Goal: Task Accomplishment & Management: Manage account settings

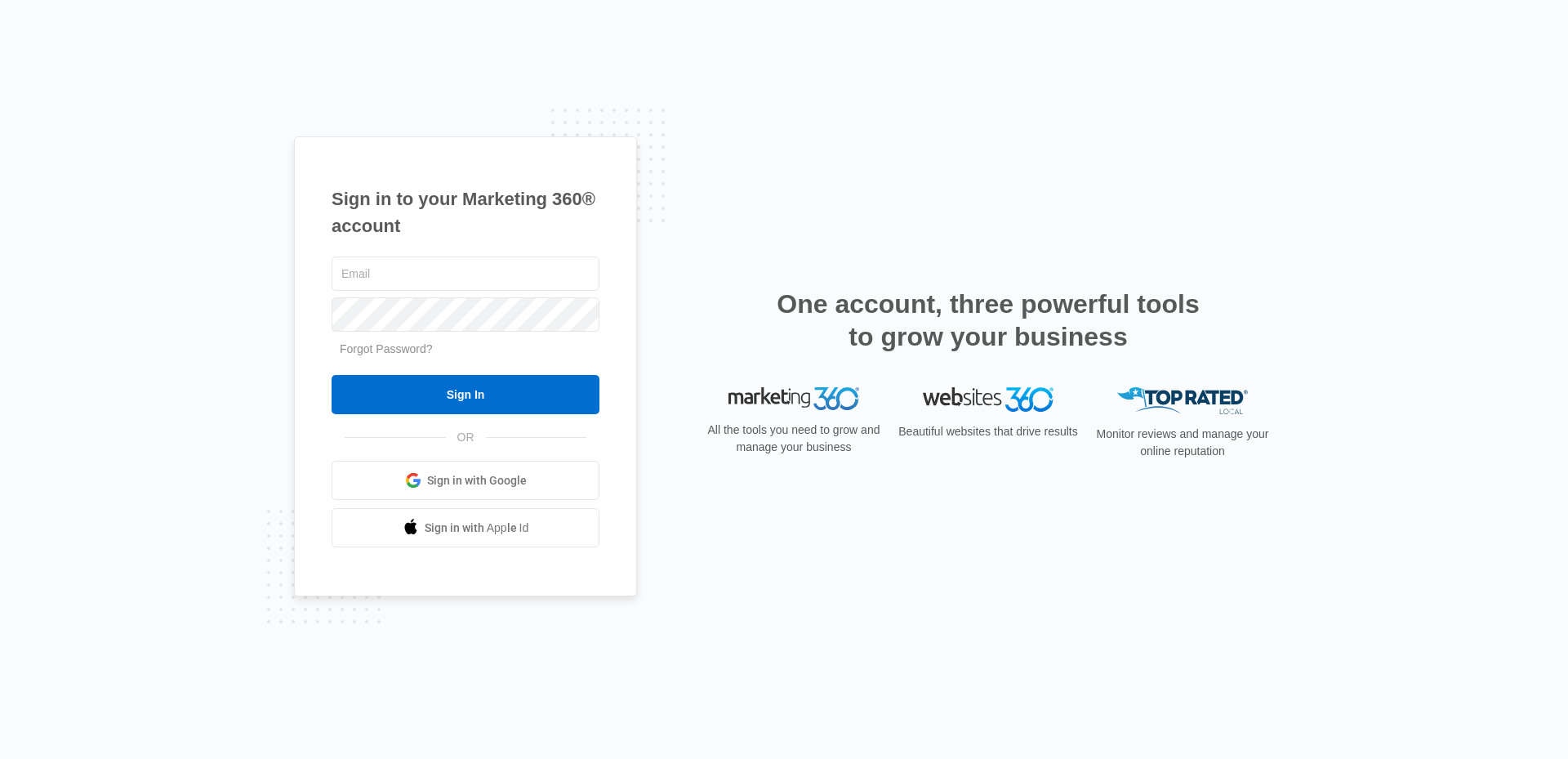
type input "[EMAIL_ADDRESS][DOMAIN_NAME]"
click at [478, 470] on link "Sign in with Google" at bounding box center [465, 479] width 268 height 39
type input "[EMAIL_ADDRESS][DOMAIN_NAME]"
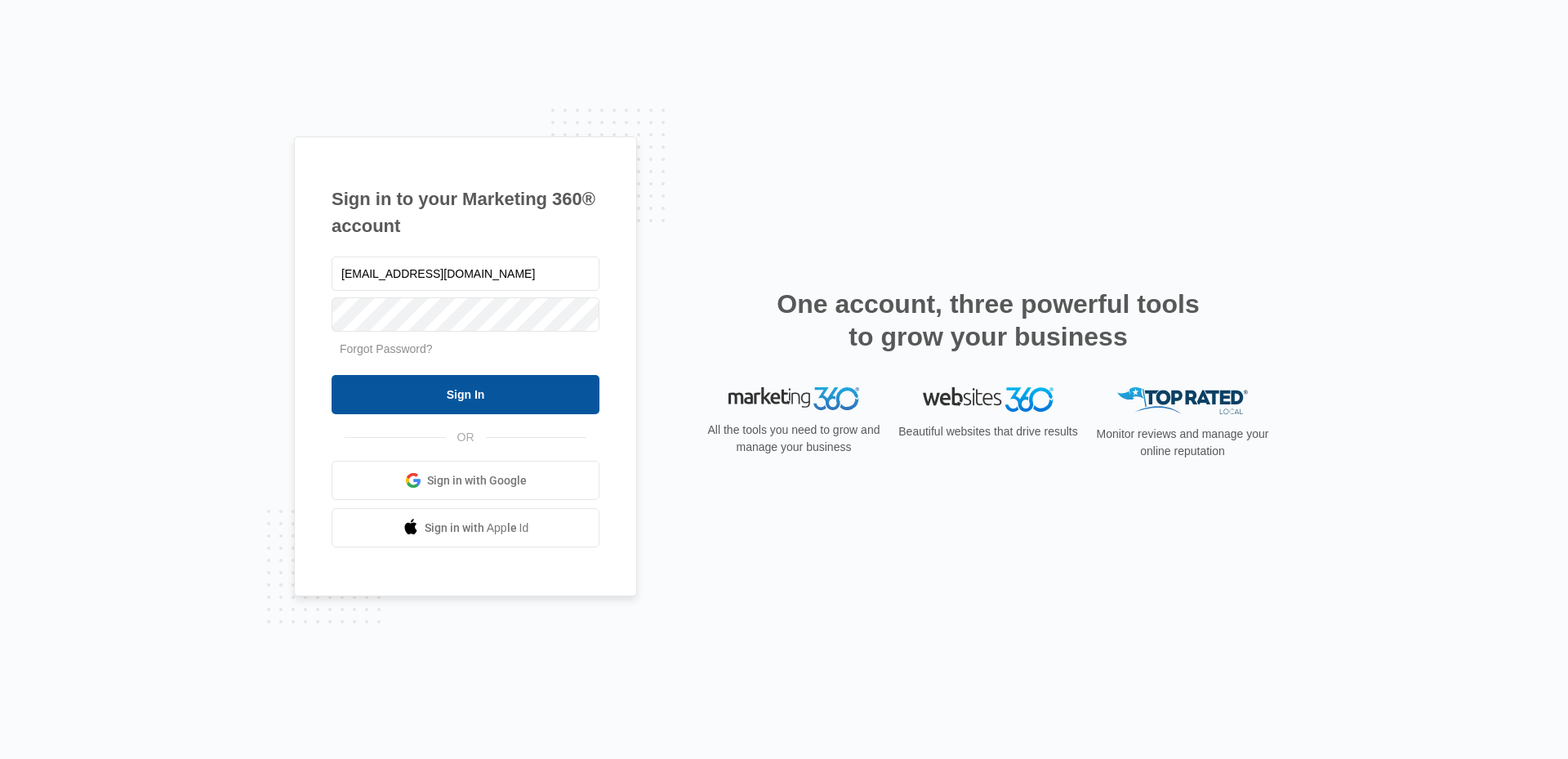
click at [454, 392] on input "Sign In" at bounding box center [465, 393] width 268 height 39
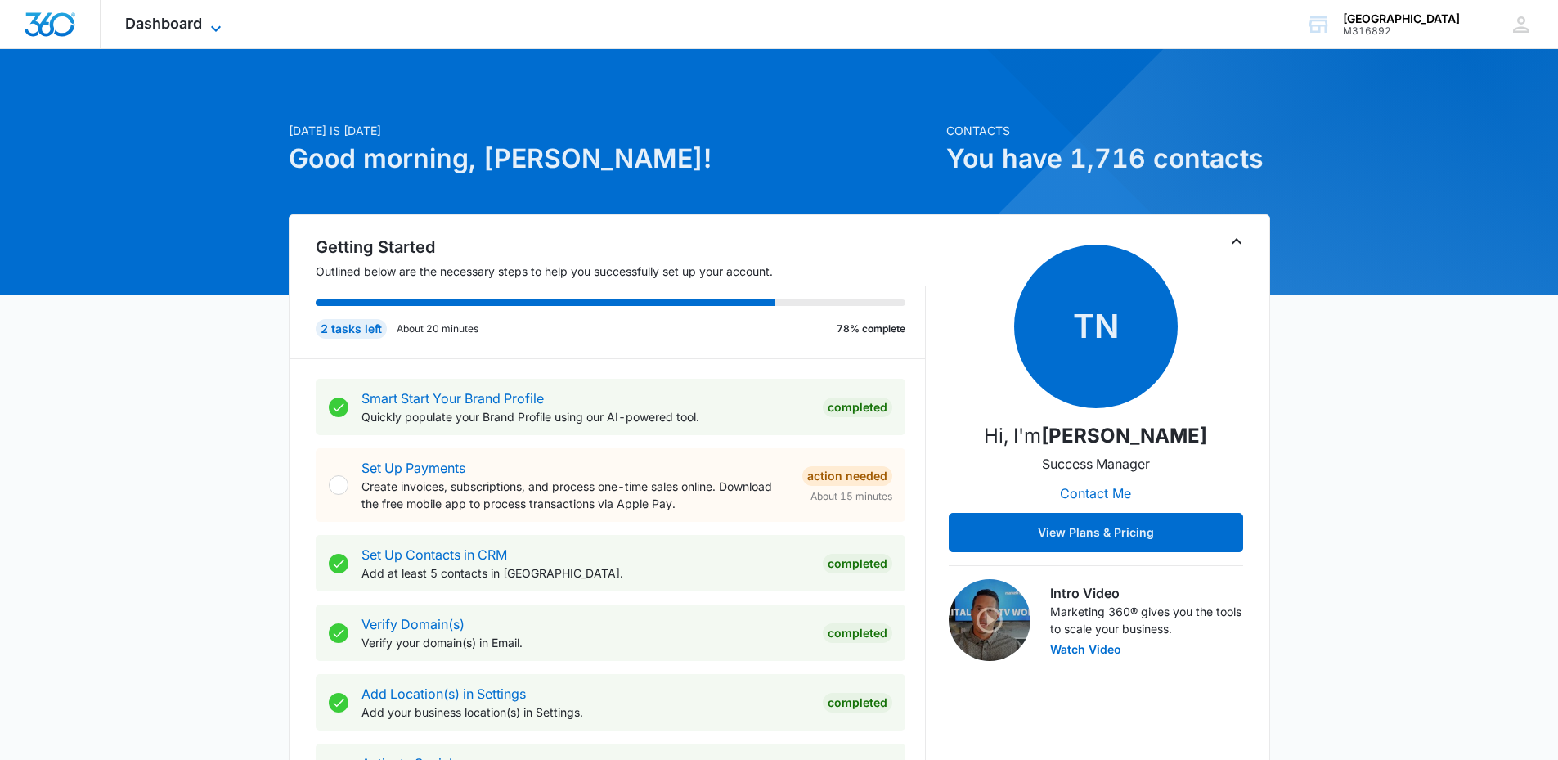
click at [218, 26] on icon at bounding box center [216, 29] width 20 height 20
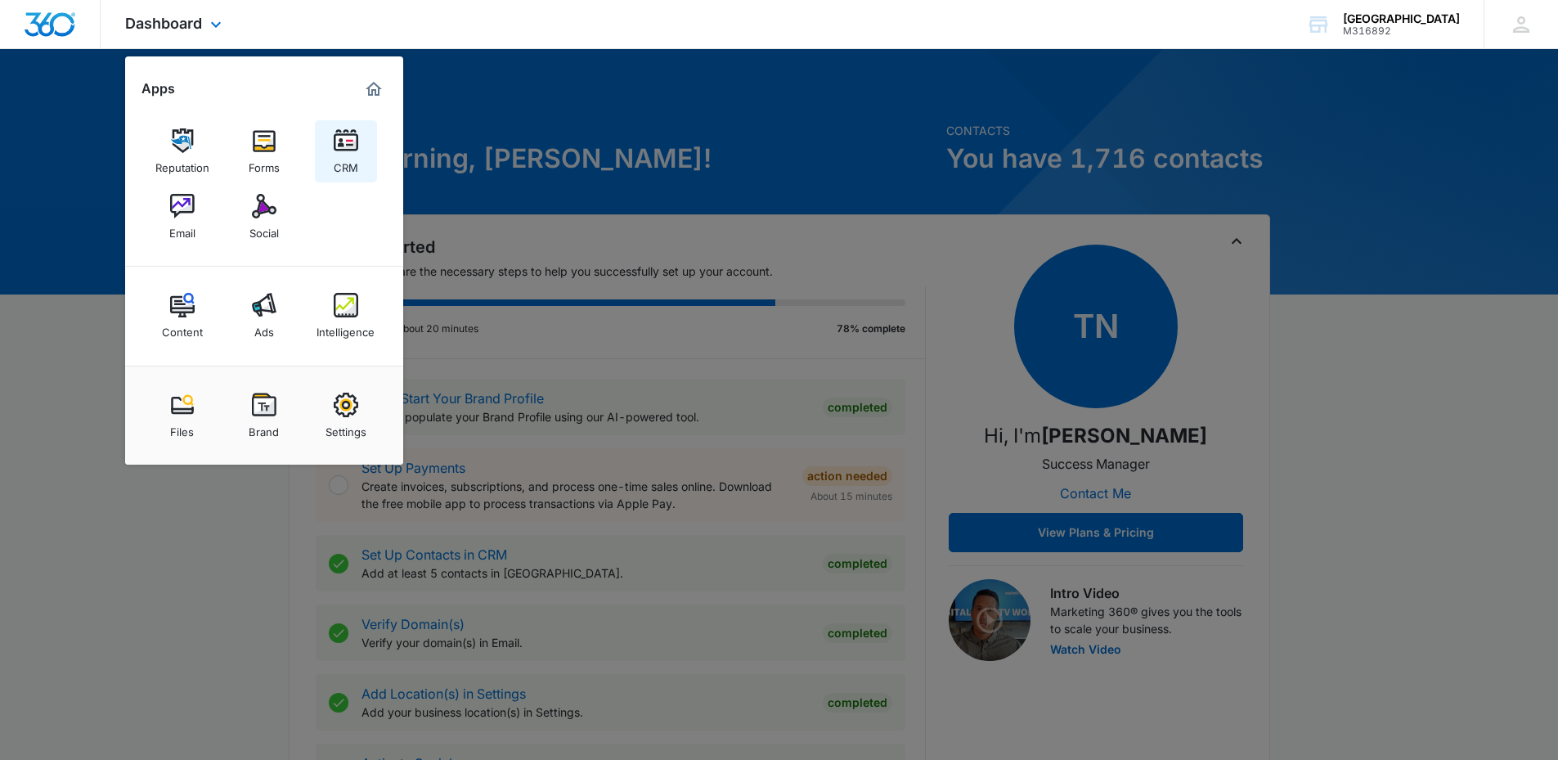
click at [357, 147] on img at bounding box center [346, 140] width 25 height 25
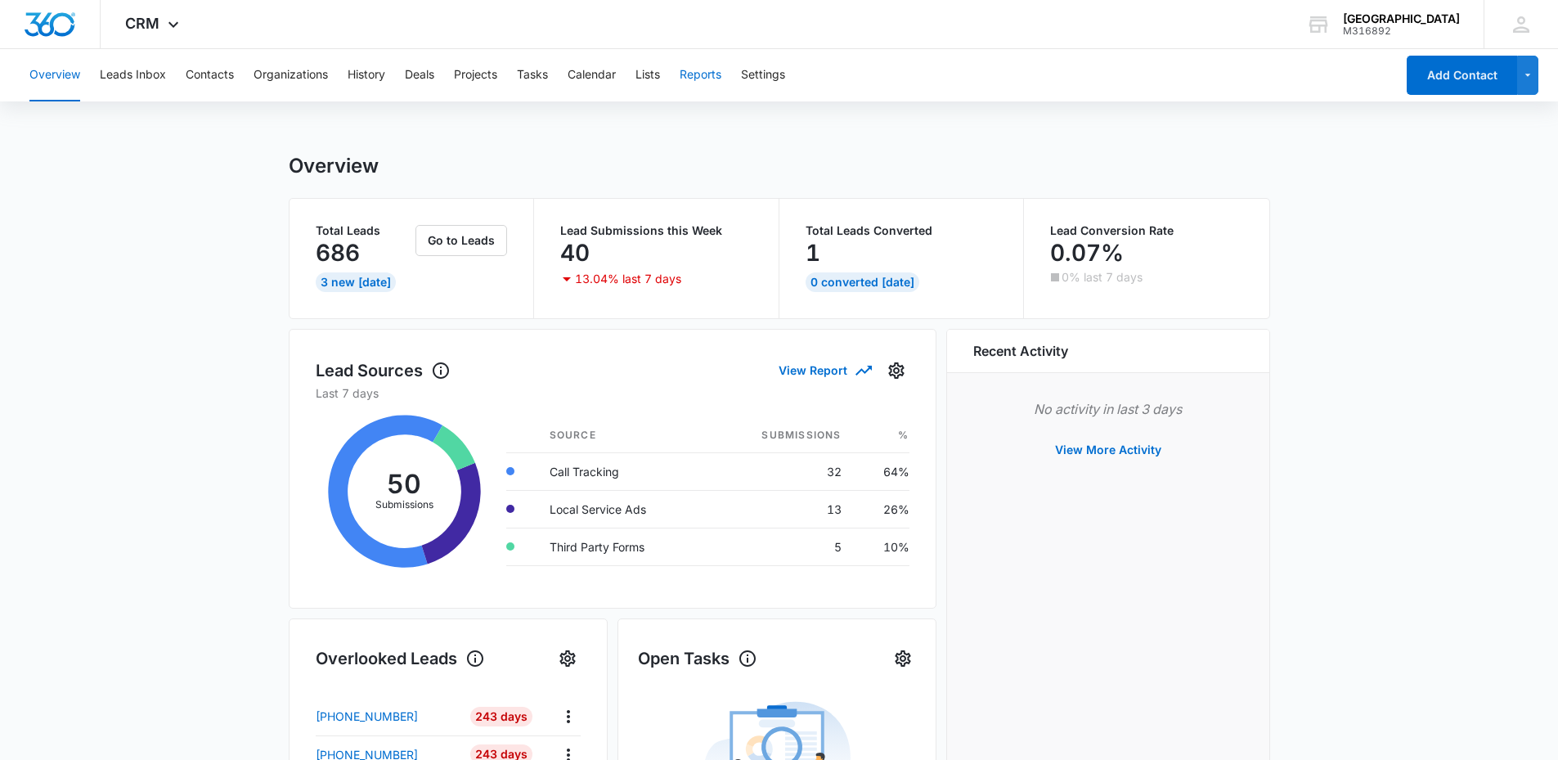
click at [712, 82] on button "Reports" at bounding box center [701, 75] width 42 height 52
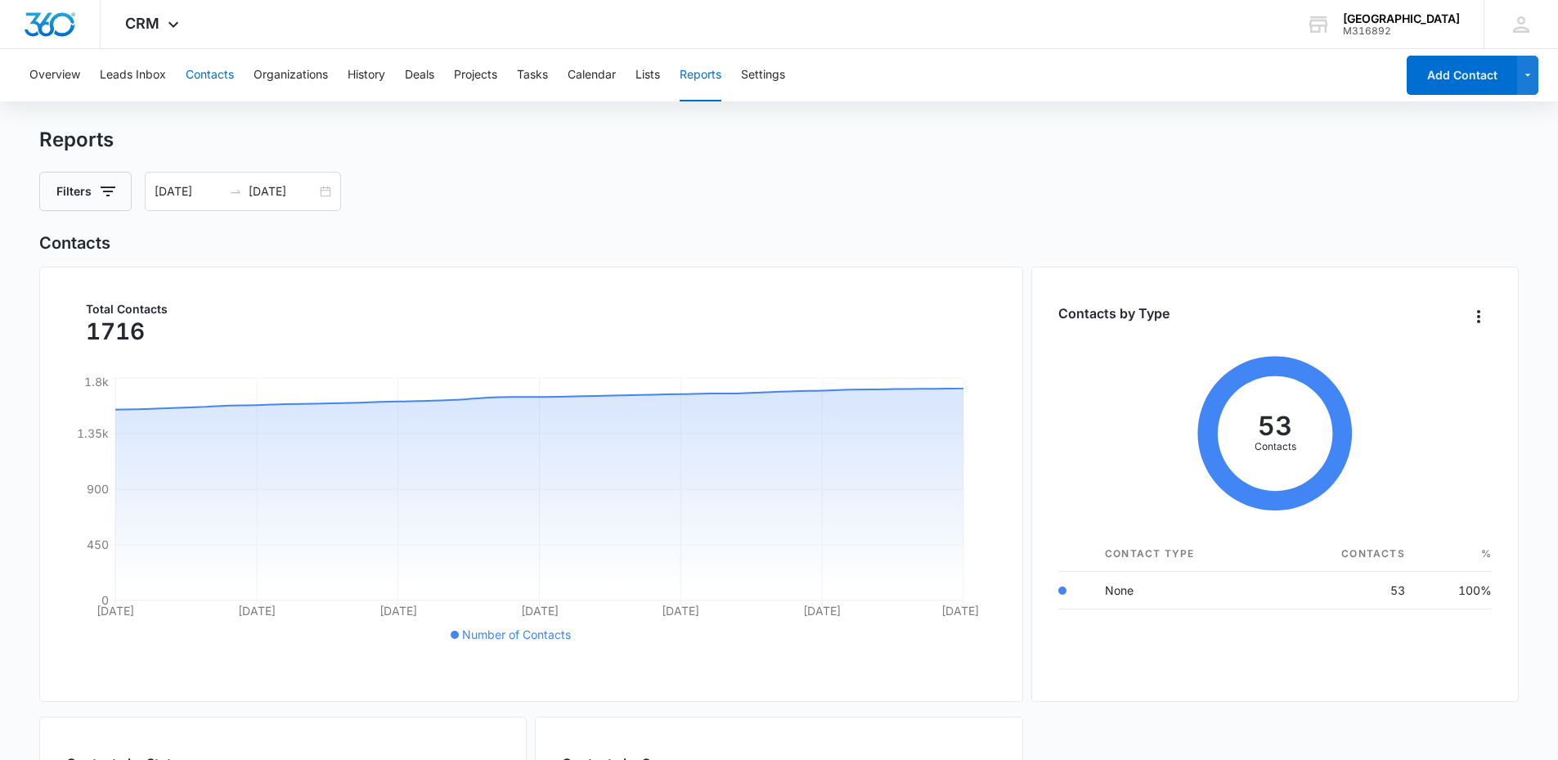
click at [195, 85] on button "Contacts" at bounding box center [210, 75] width 48 height 52
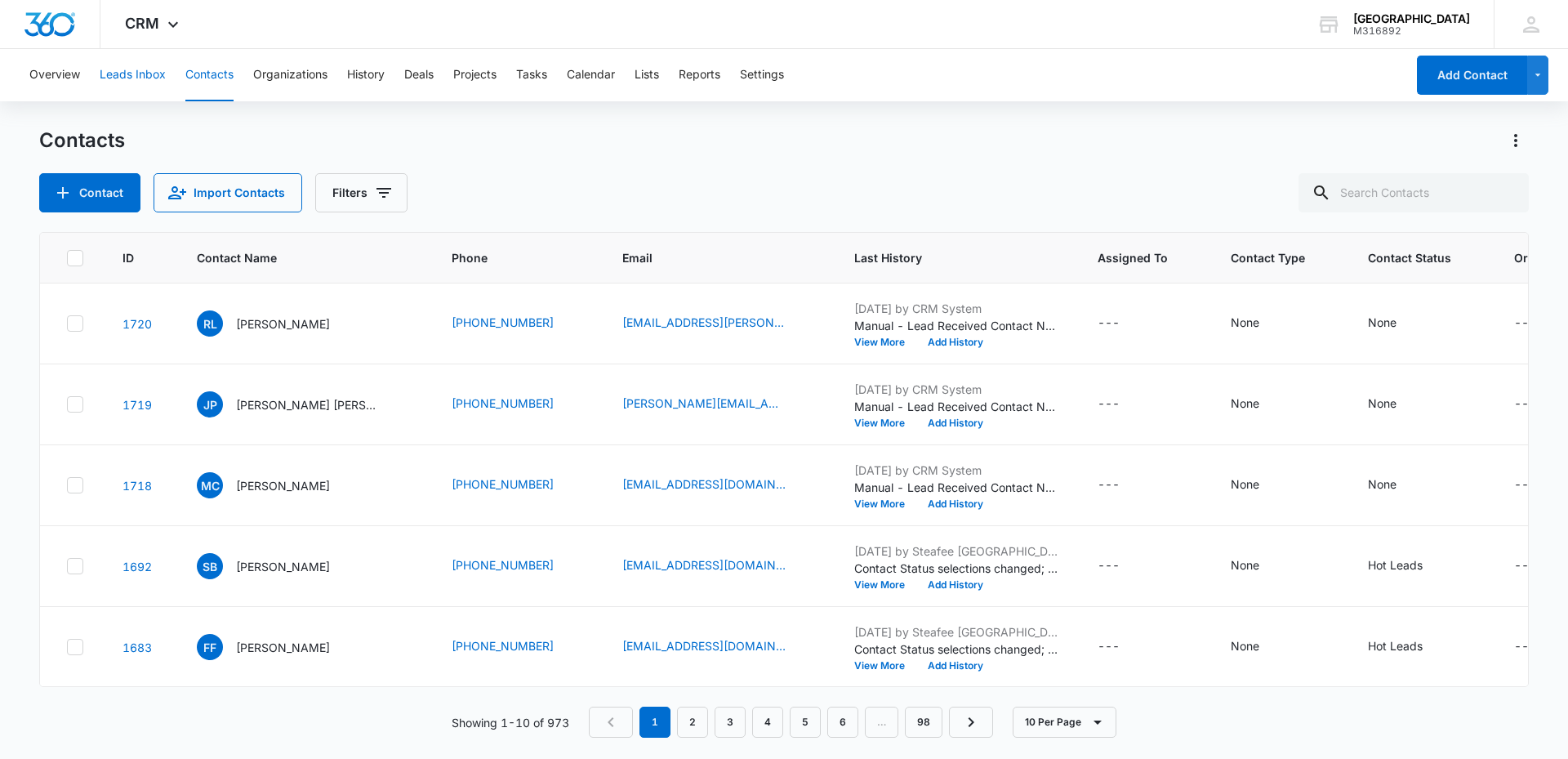
click at [156, 79] on button "Leads Inbox" at bounding box center [133, 75] width 66 height 52
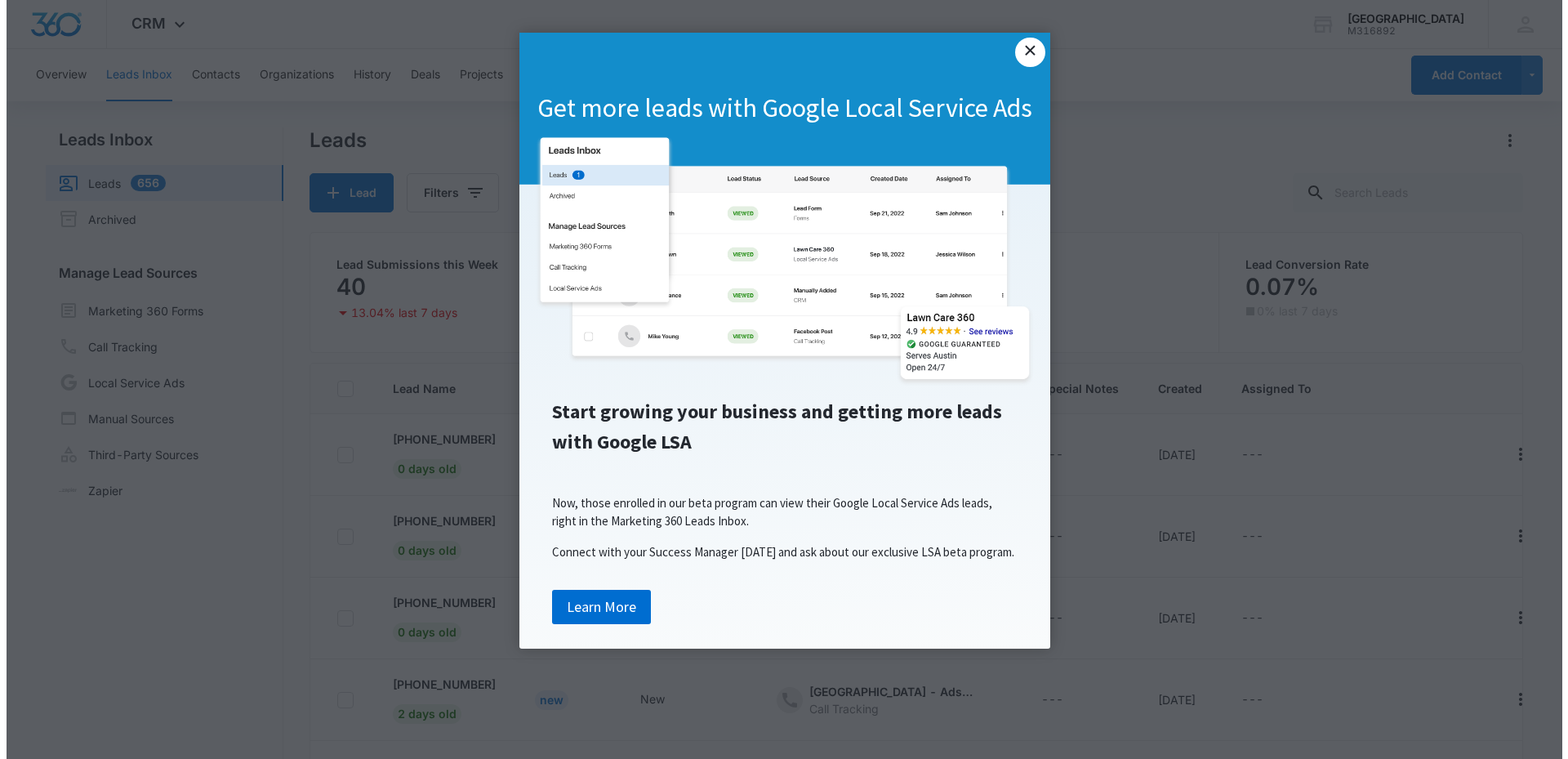
click at [1032, 55] on link "×" at bounding box center [1029, 52] width 29 height 29
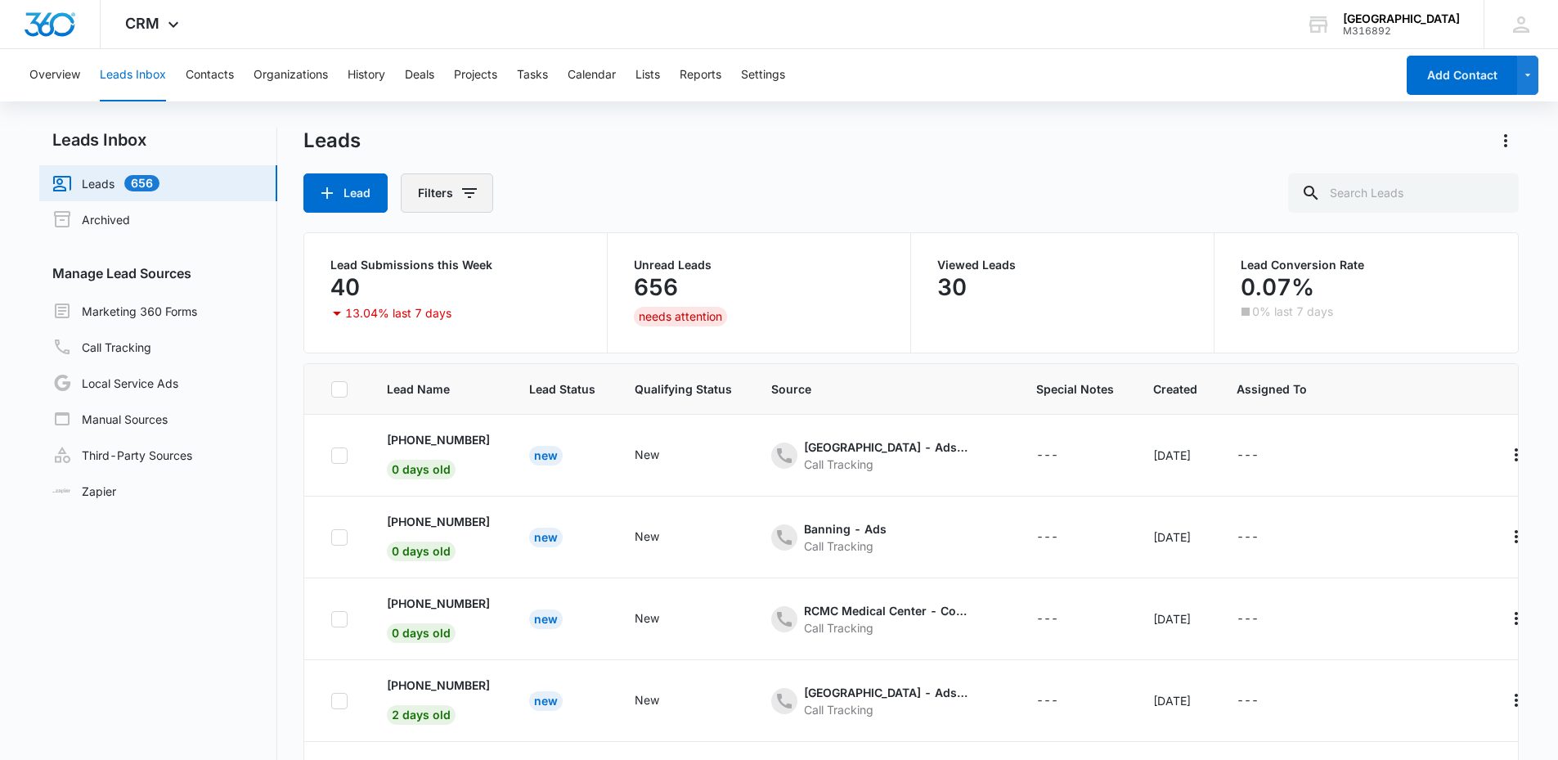
click at [438, 200] on button "Filters" at bounding box center [447, 192] width 92 height 39
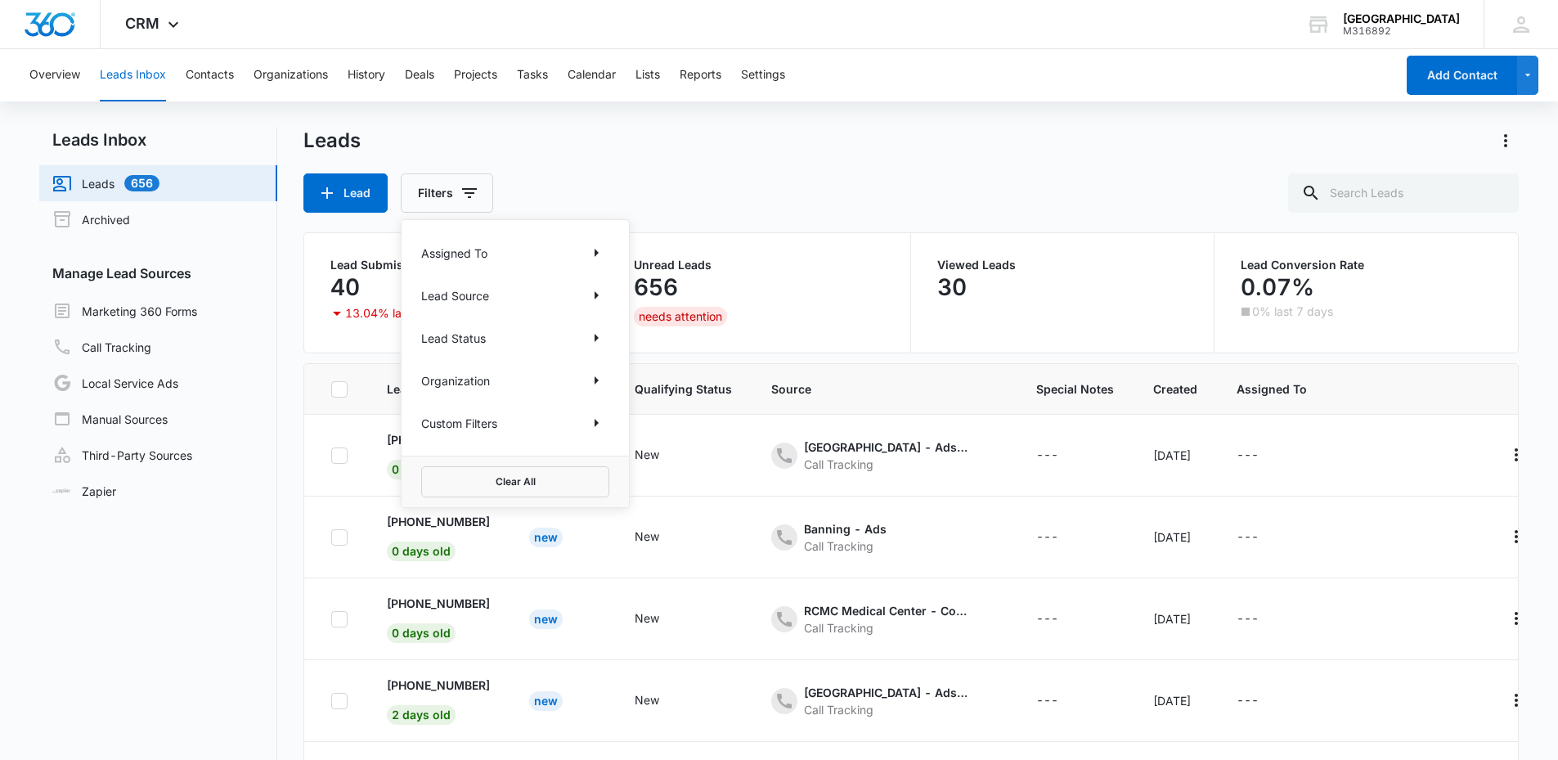
click at [545, 435] on div "Custom Filters" at bounding box center [515, 423] width 188 height 26
click at [599, 422] on icon "Show Custom Filters filters" at bounding box center [596, 423] width 20 height 20
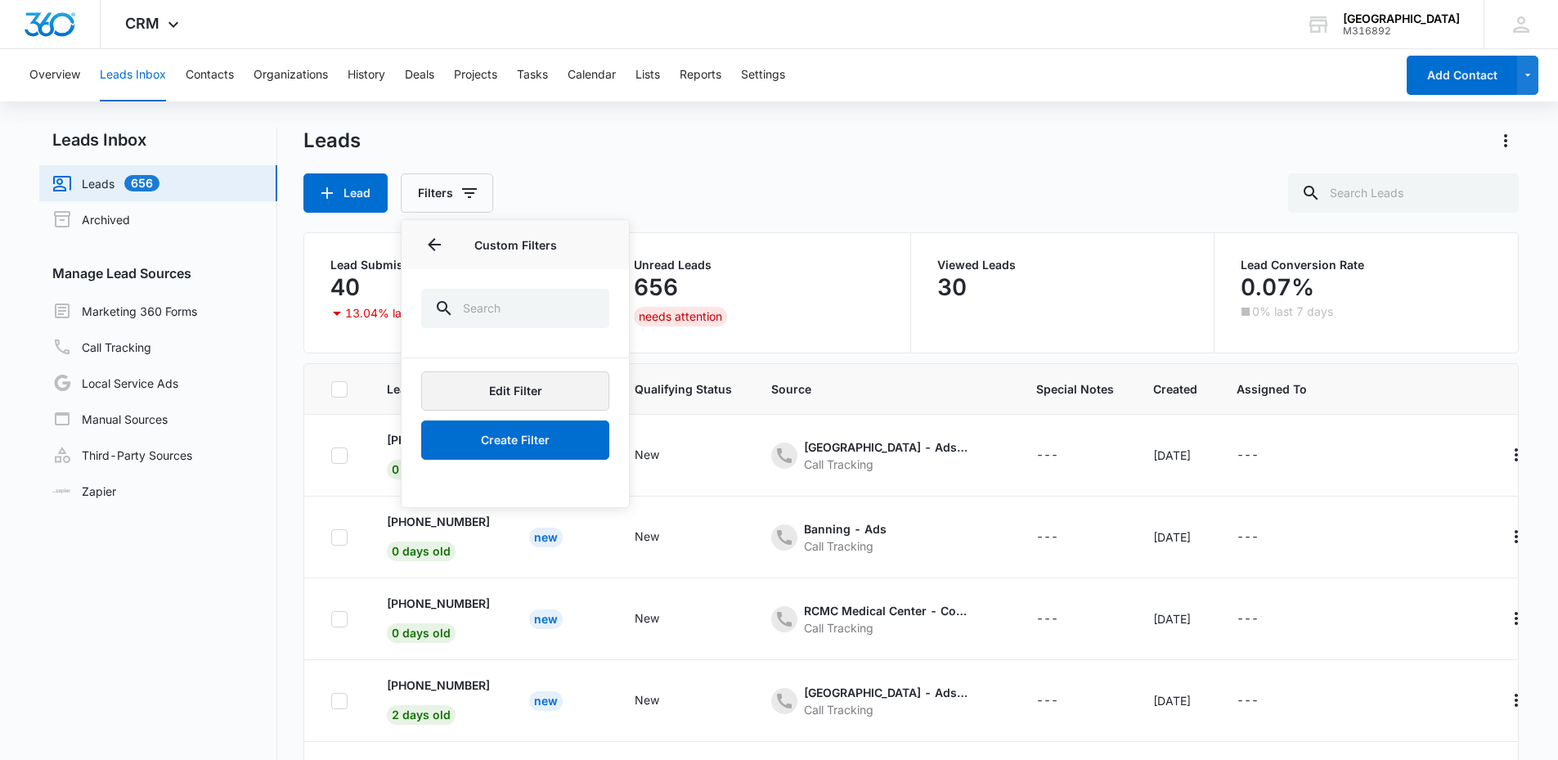
click at [515, 394] on button "Edit Filter" at bounding box center [515, 390] width 188 height 39
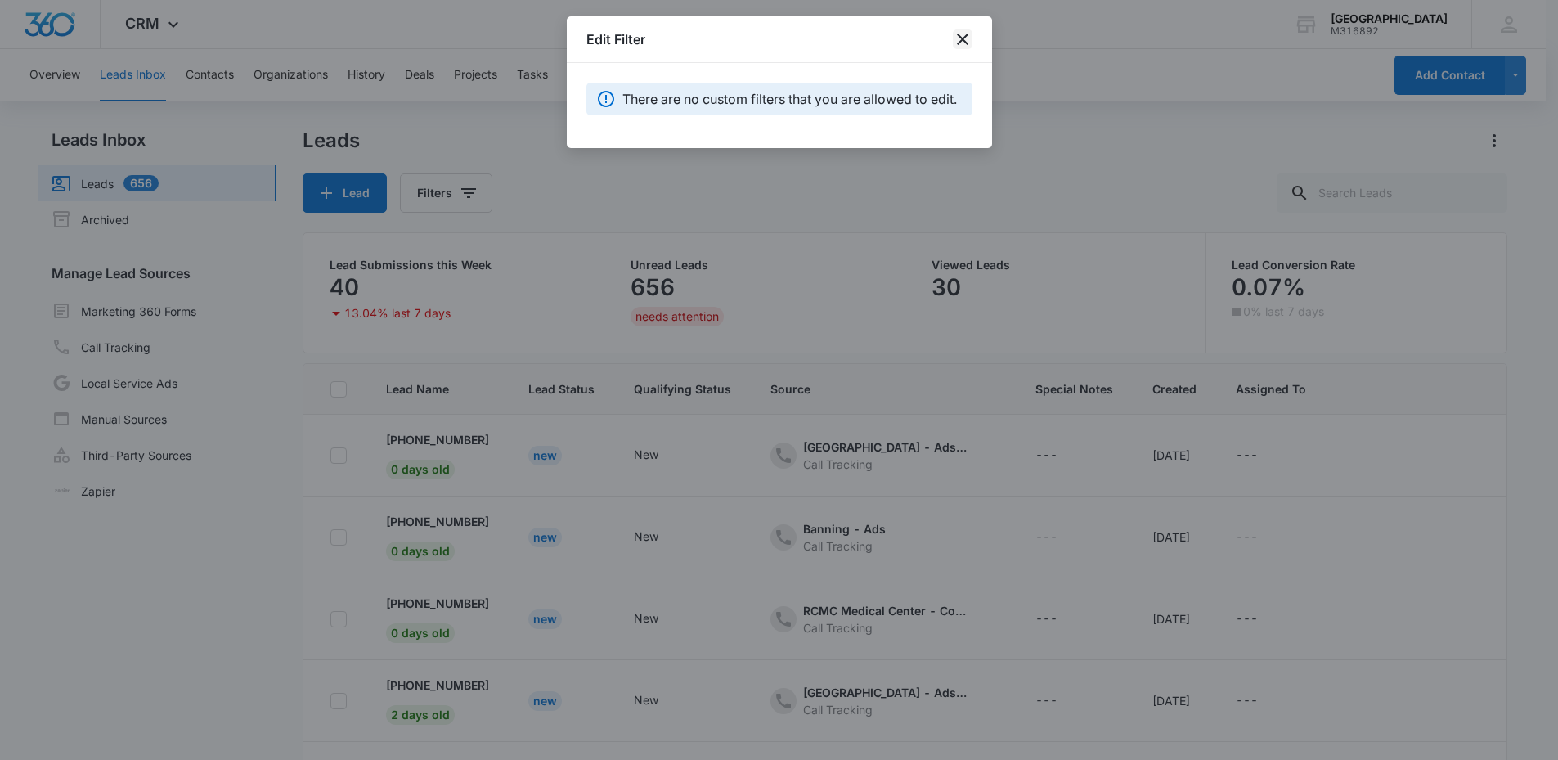
click at [964, 43] on icon "close" at bounding box center [963, 39] width 20 height 20
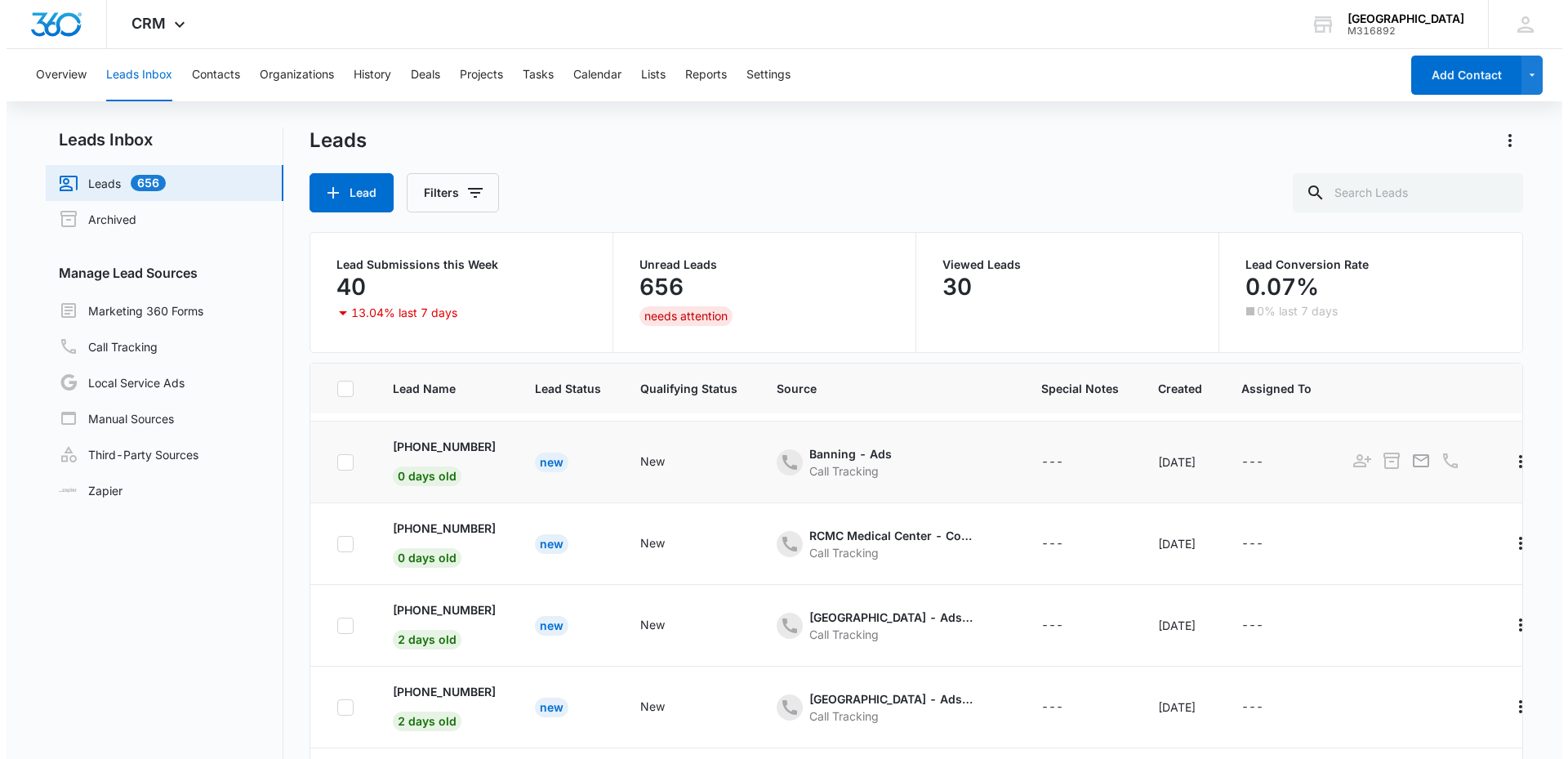
scroll to position [82, 0]
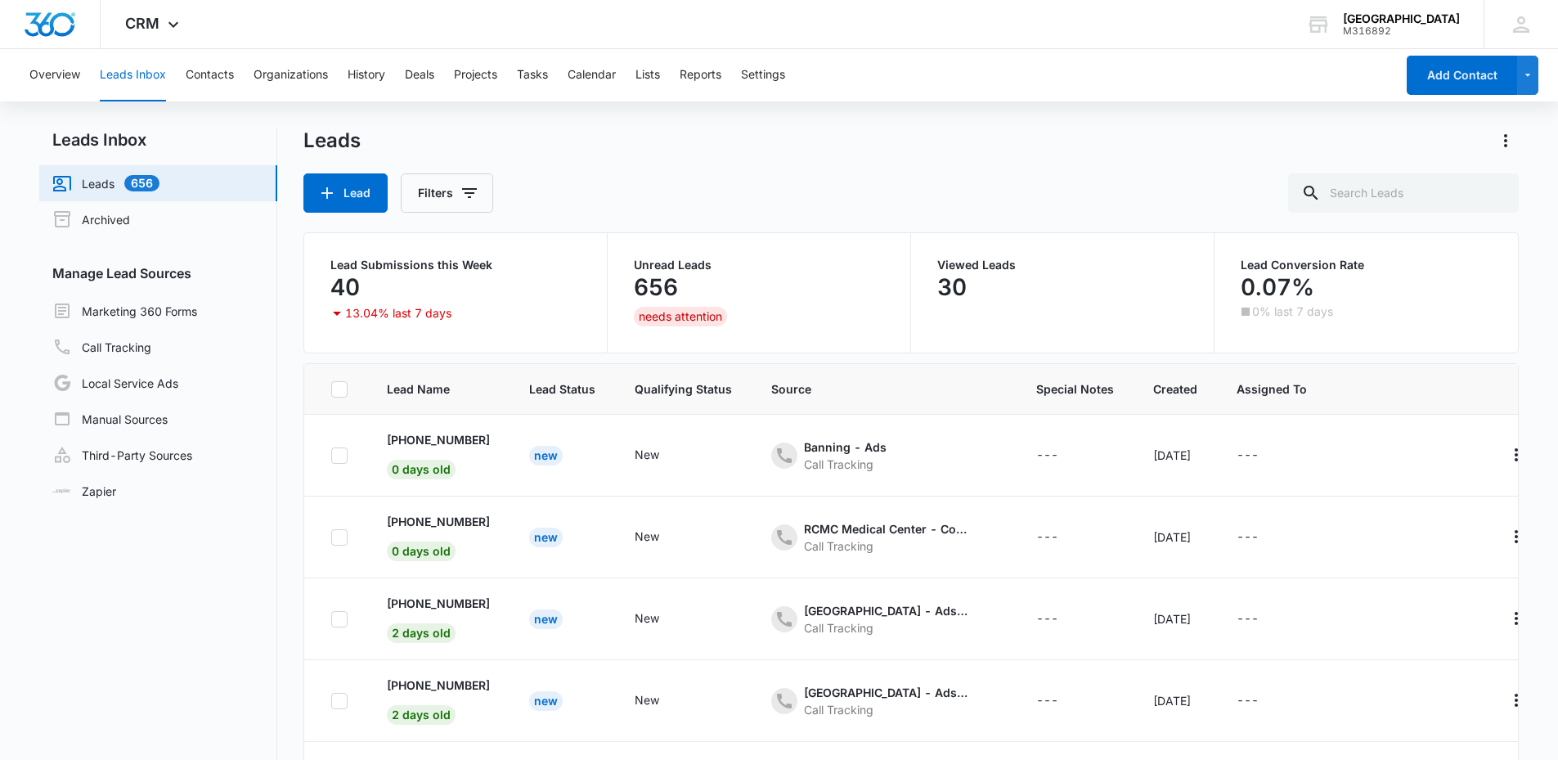
click at [235, 80] on div "Overview Leads Inbox Contacts Organizations History Deals Projects Tasks Calend…" at bounding box center [707, 75] width 1375 height 52
click at [213, 71] on button "Contacts" at bounding box center [210, 75] width 48 height 52
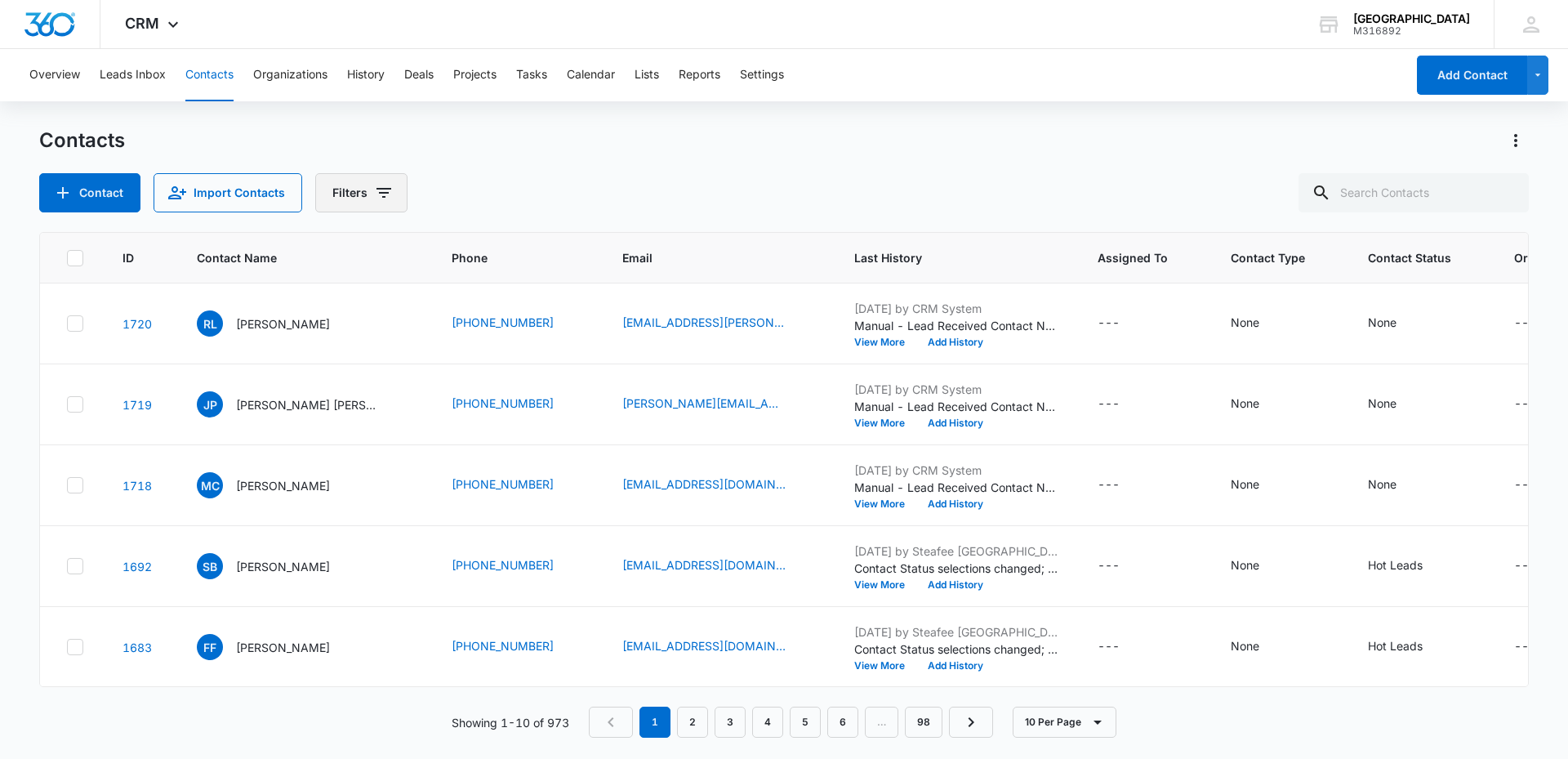
click at [348, 198] on button "Filters" at bounding box center [362, 192] width 92 height 39
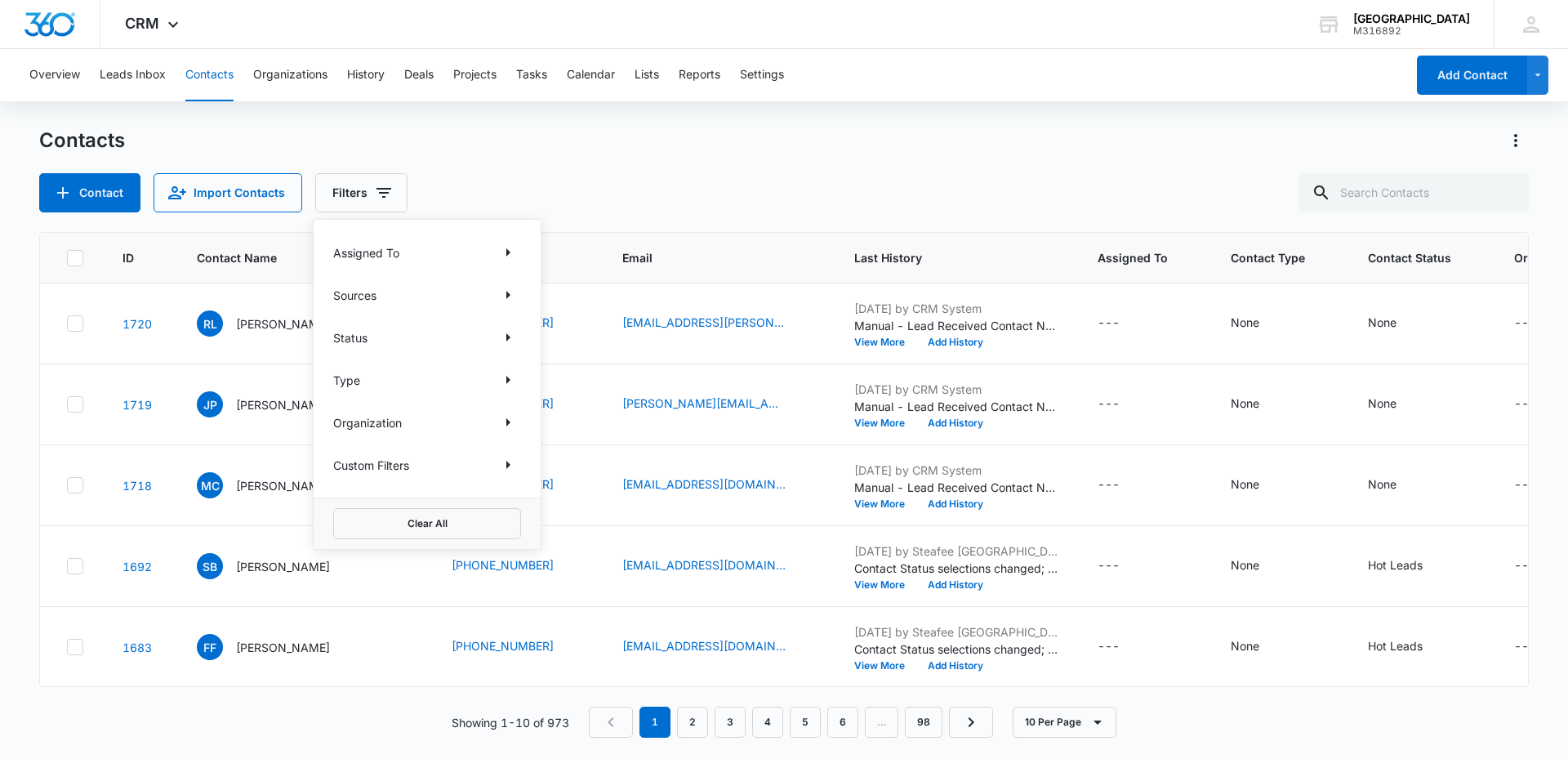
click at [699, 159] on div "Contacts Contact Import Contacts Filters Assigned To Sources Status Type Organi…" at bounding box center [784, 170] width 1490 height 85
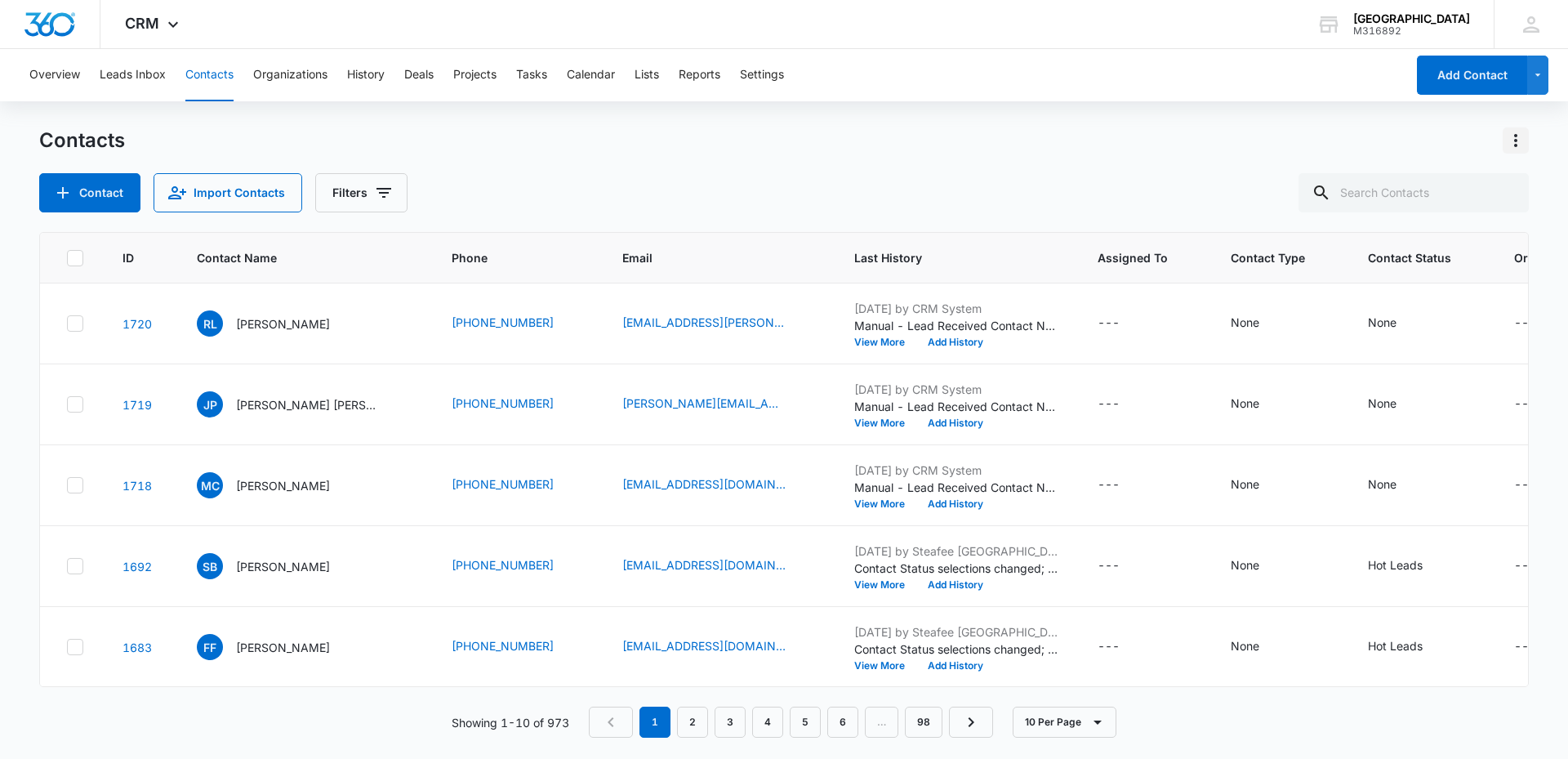
click at [1511, 140] on icon "Actions" at bounding box center [1516, 141] width 20 height 20
click at [1511, 139] on icon "Actions" at bounding box center [1516, 141] width 20 height 20
click at [367, 188] on button "Filters" at bounding box center [362, 192] width 92 height 39
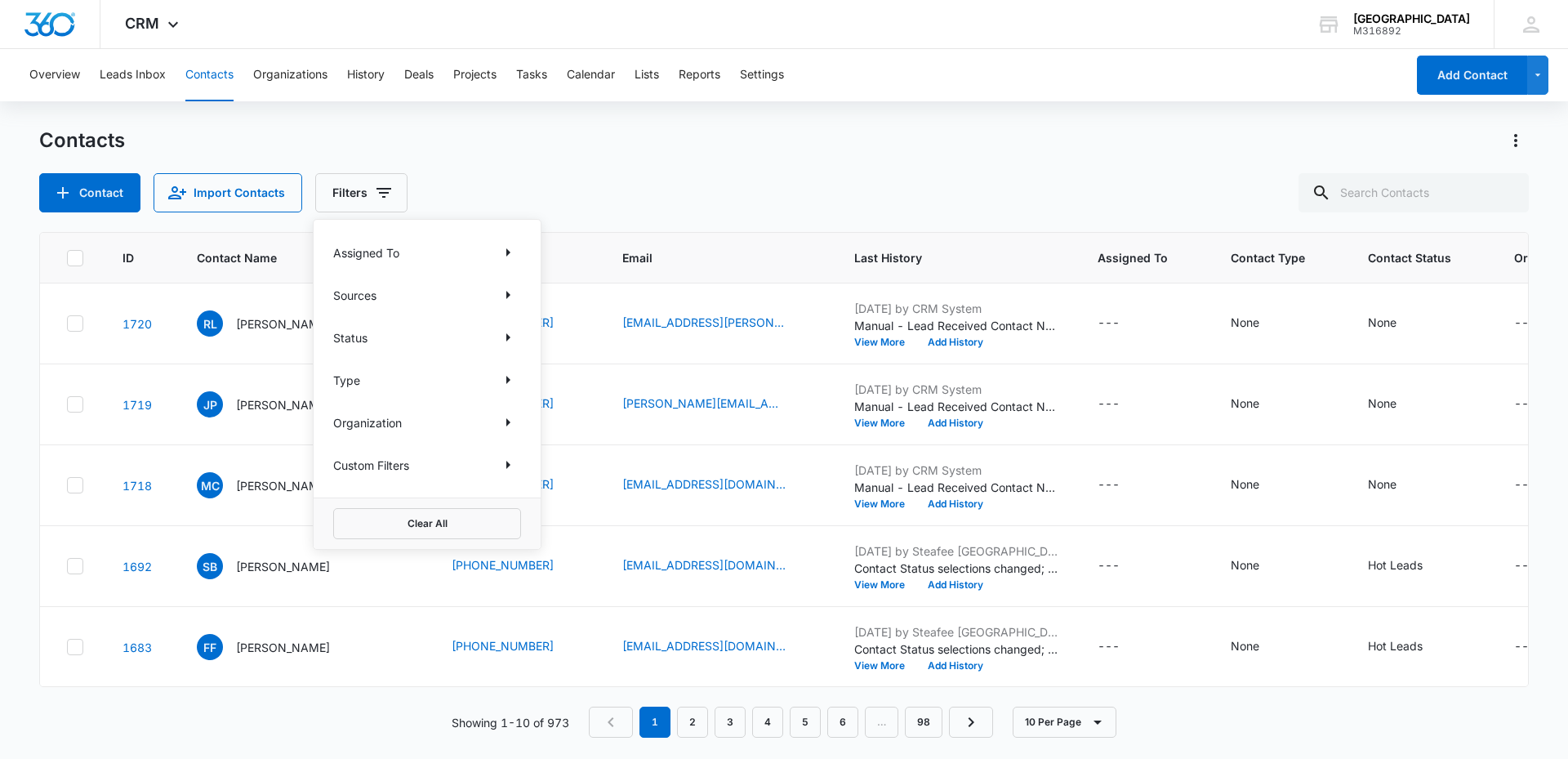
click at [404, 473] on div "Custom Filters" at bounding box center [427, 464] width 188 height 26
click at [438, 467] on div "Custom Filters" at bounding box center [427, 464] width 188 height 26
click at [503, 465] on icon "Show Custom Filters filters" at bounding box center [508, 464] width 20 height 20
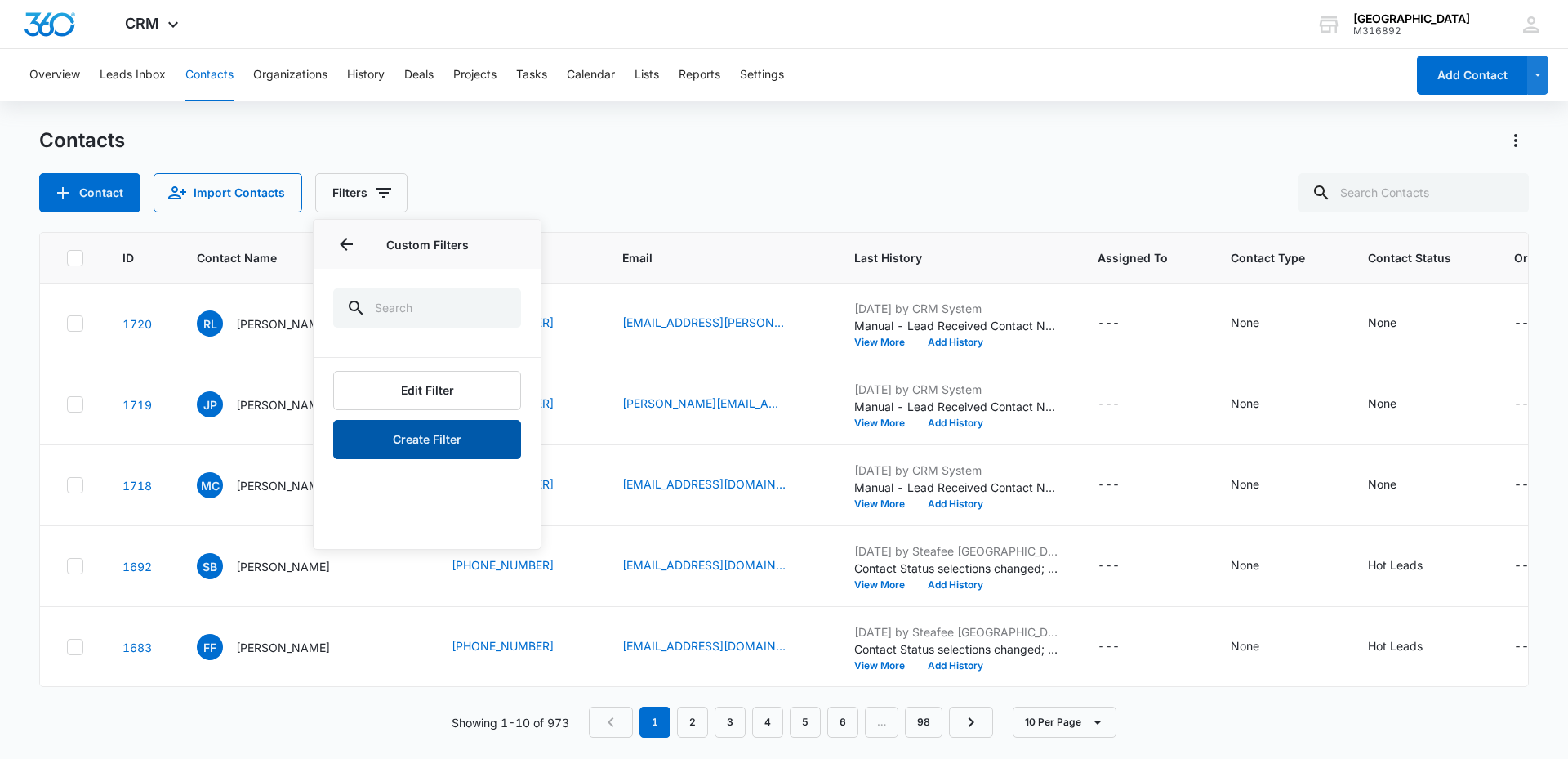
click at [407, 438] on button "Create Filter" at bounding box center [427, 438] width 188 height 39
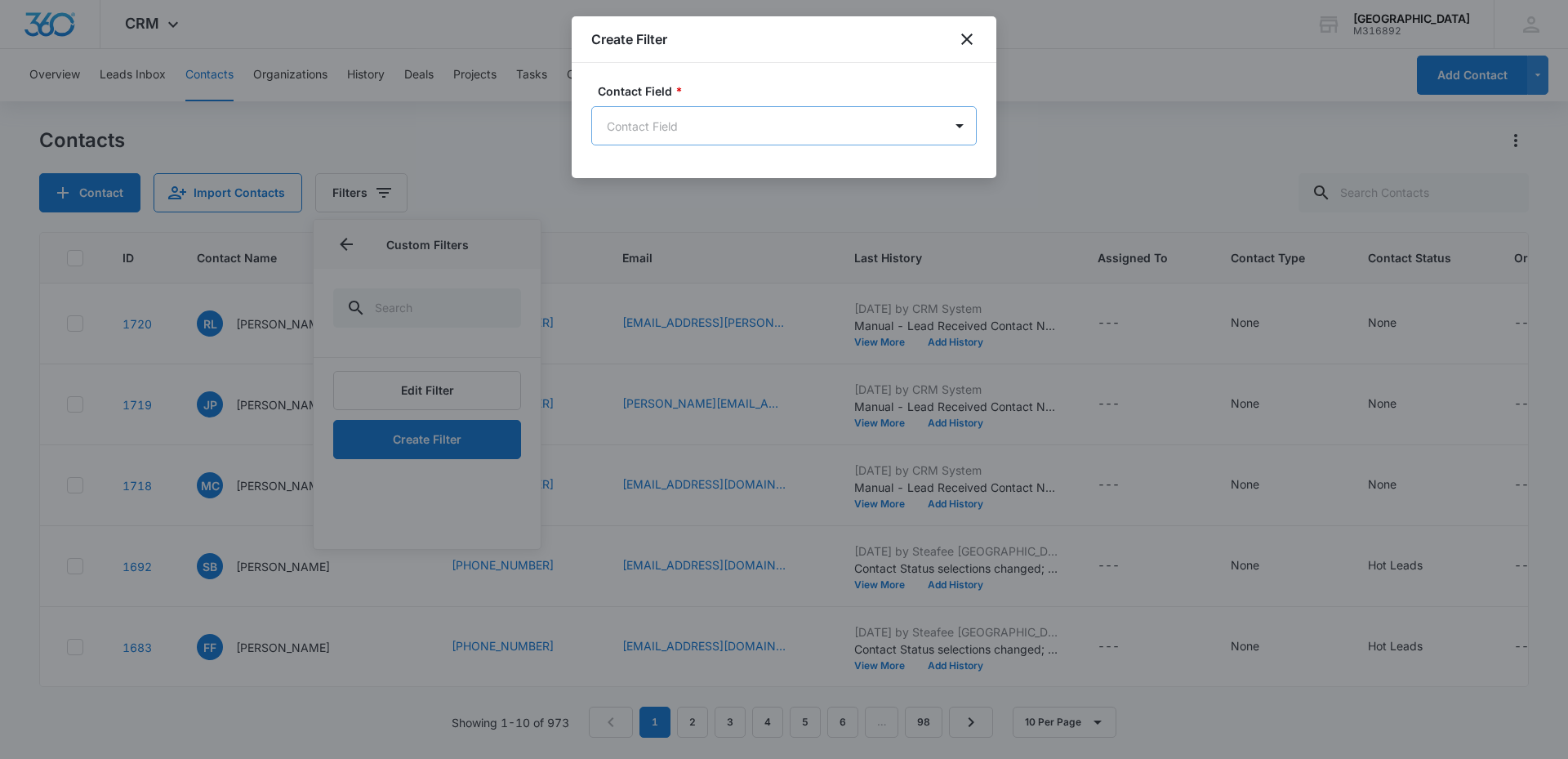
click at [713, 125] on body "CRM Apps Reputation Forms CRM Email Social Content Ads Intelligence Files Brand…" at bounding box center [784, 380] width 1568 height 759
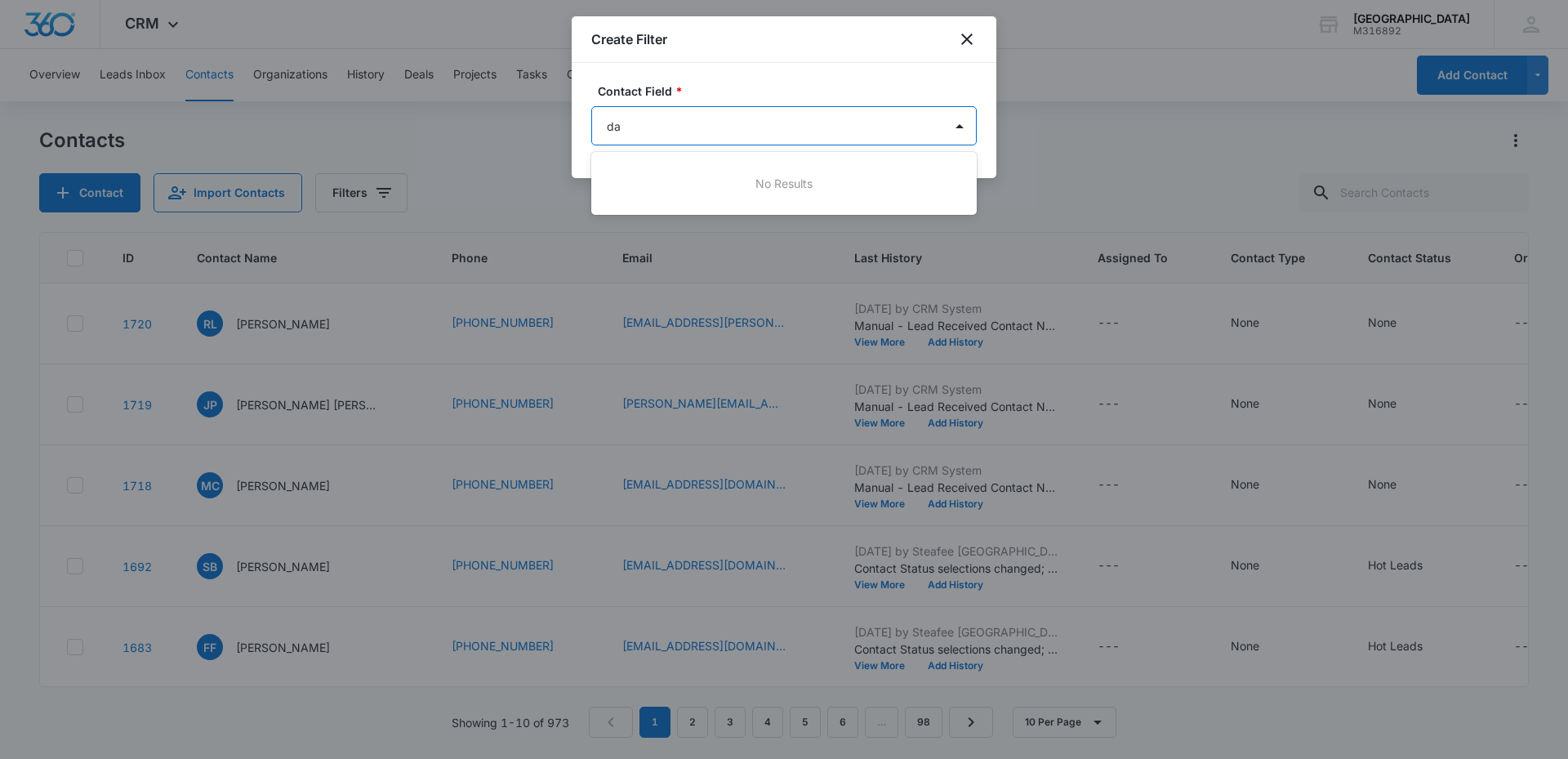
type input "d"
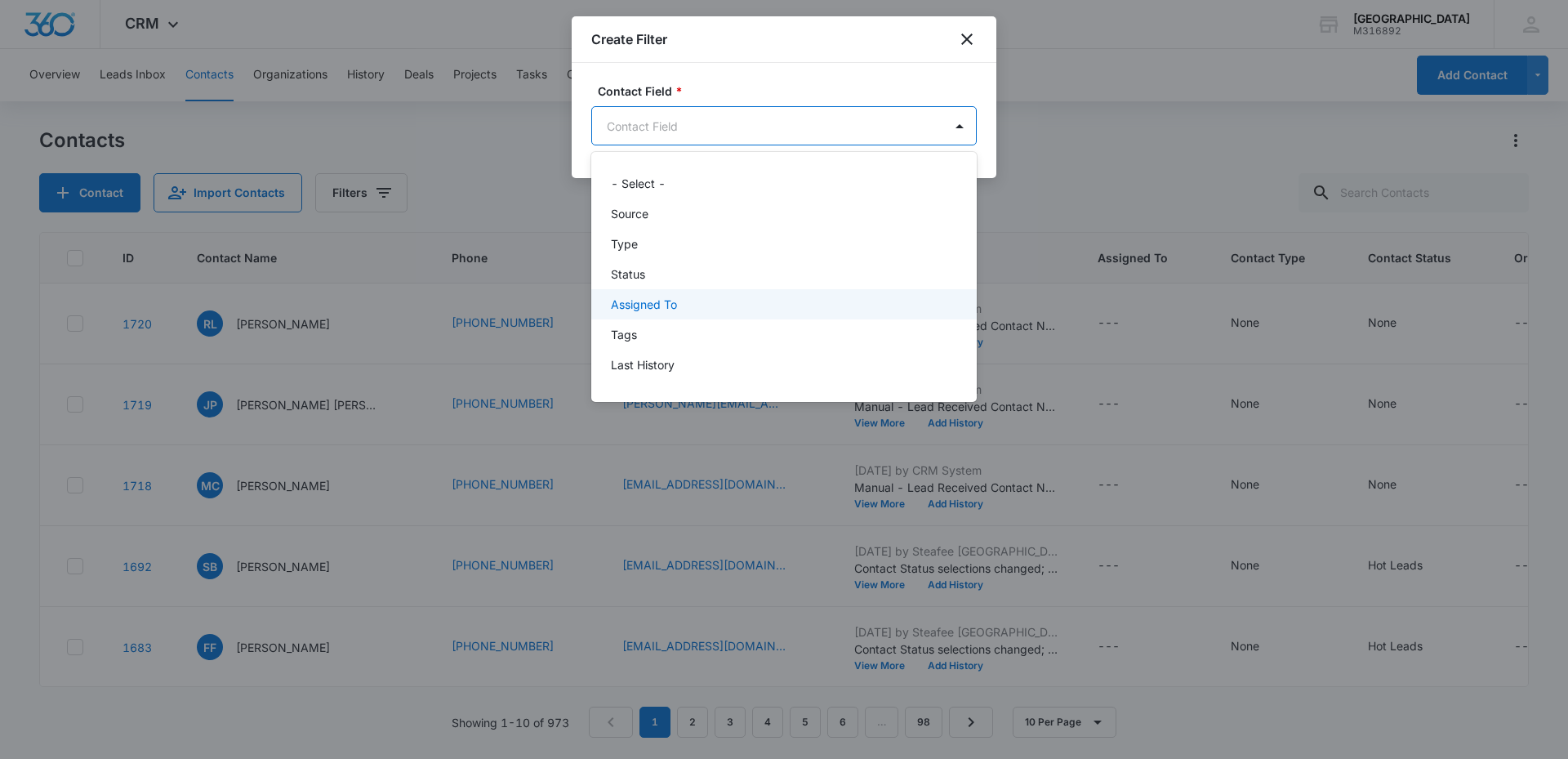
click at [967, 40] on div at bounding box center [784, 380] width 1568 height 759
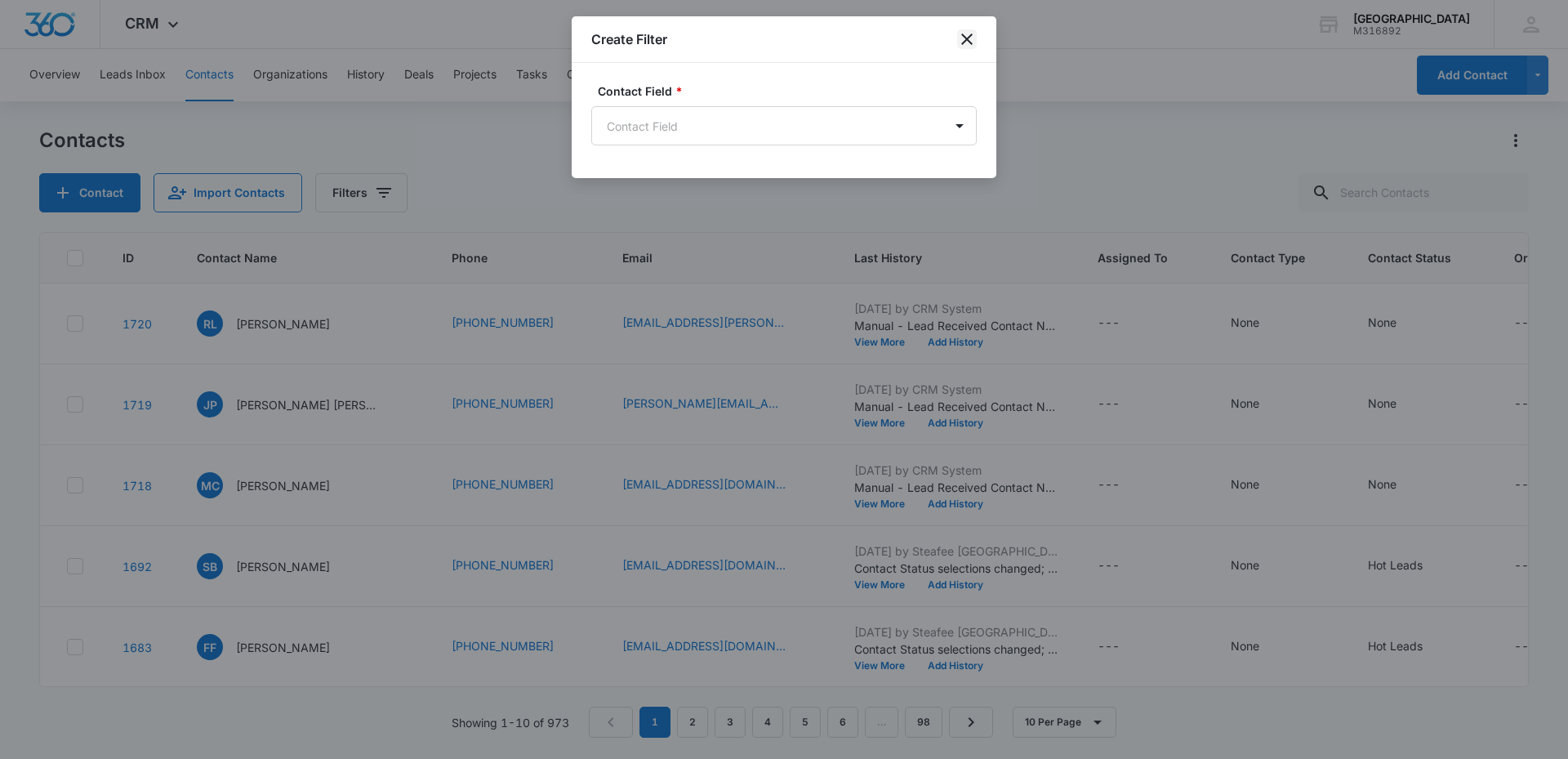
click at [964, 42] on icon "close" at bounding box center [966, 39] width 11 height 11
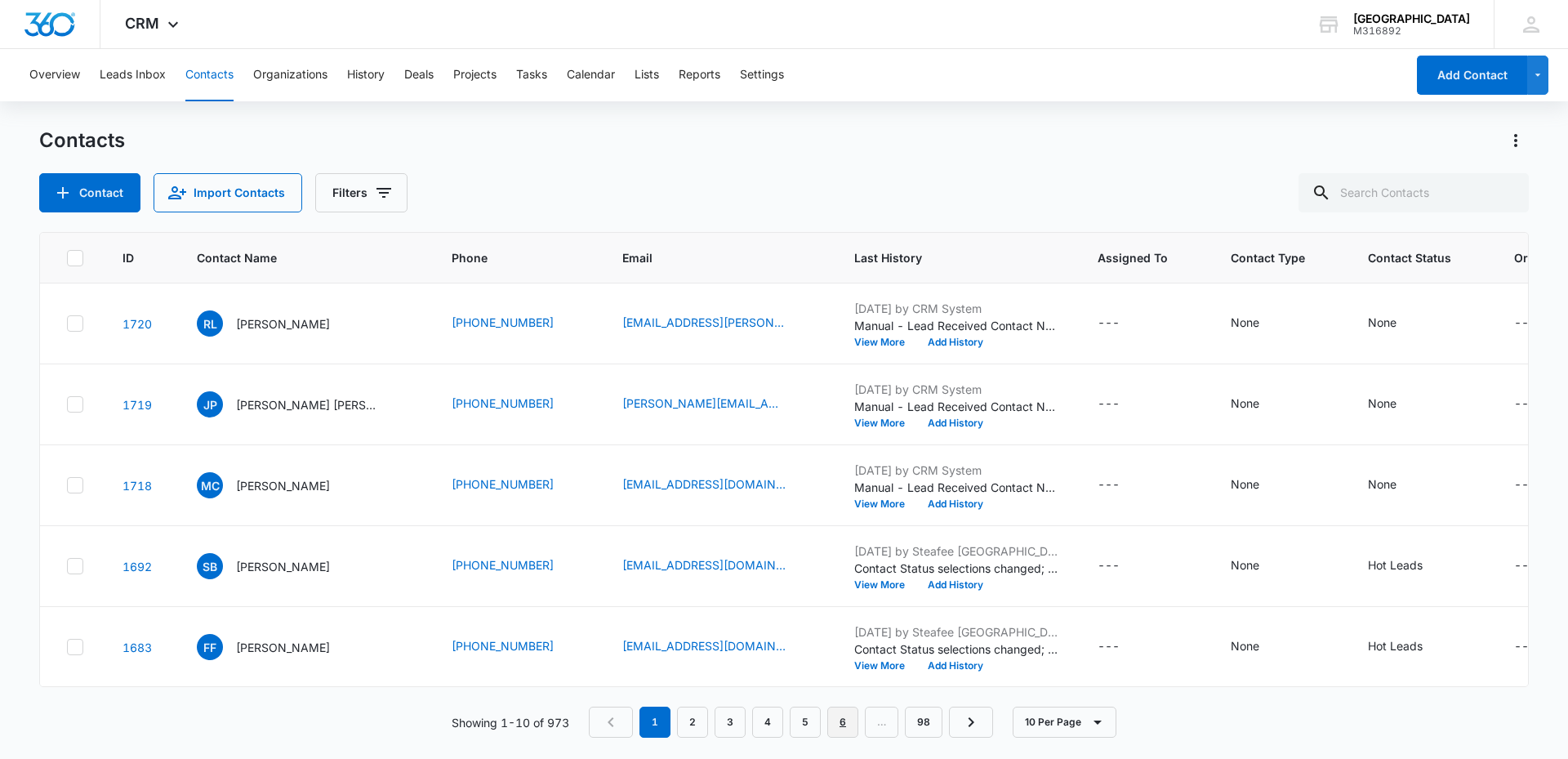
click at [849, 730] on link "6" at bounding box center [842, 721] width 31 height 31
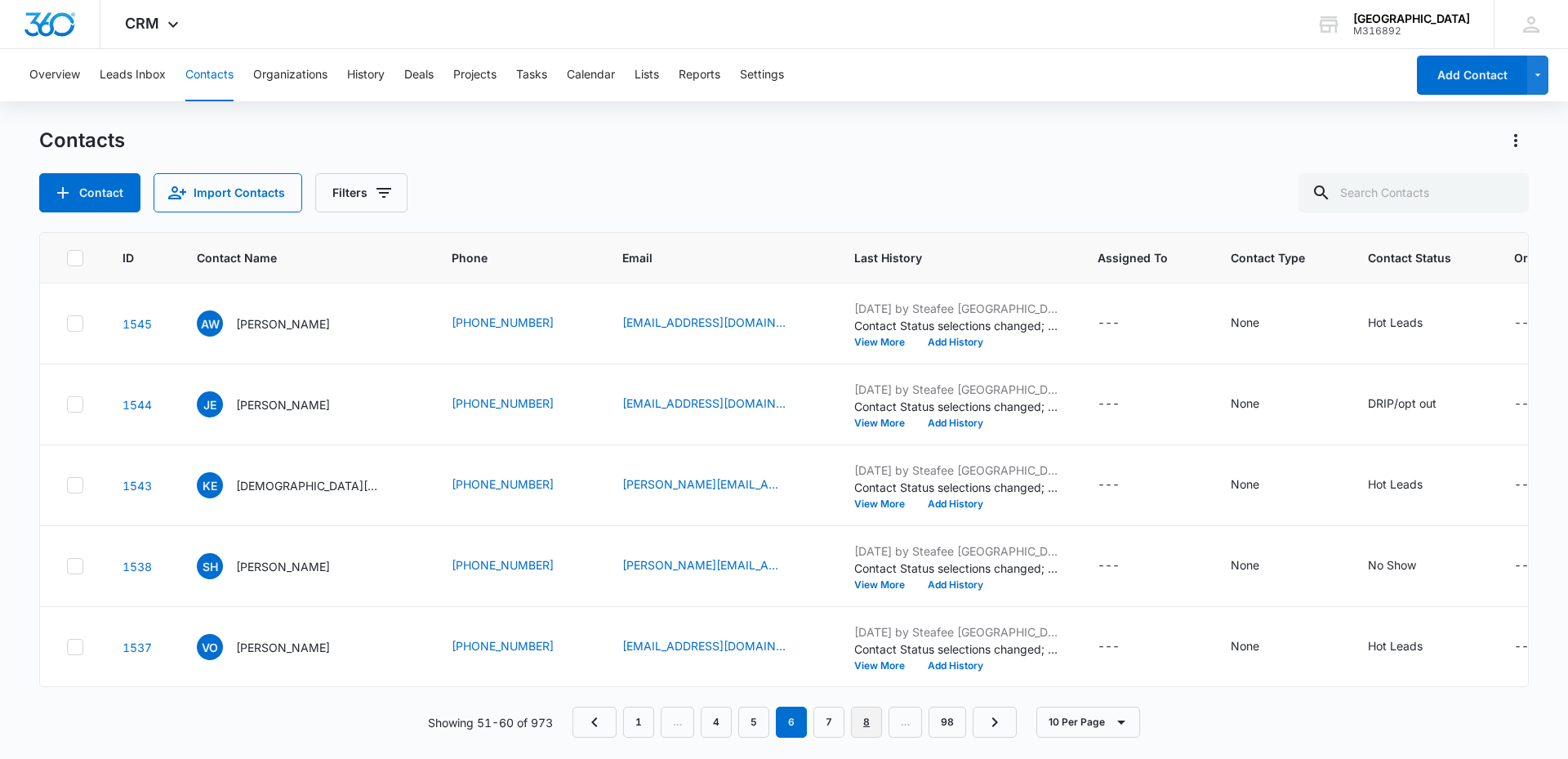
click at [874, 727] on link "8" at bounding box center [866, 721] width 31 height 31
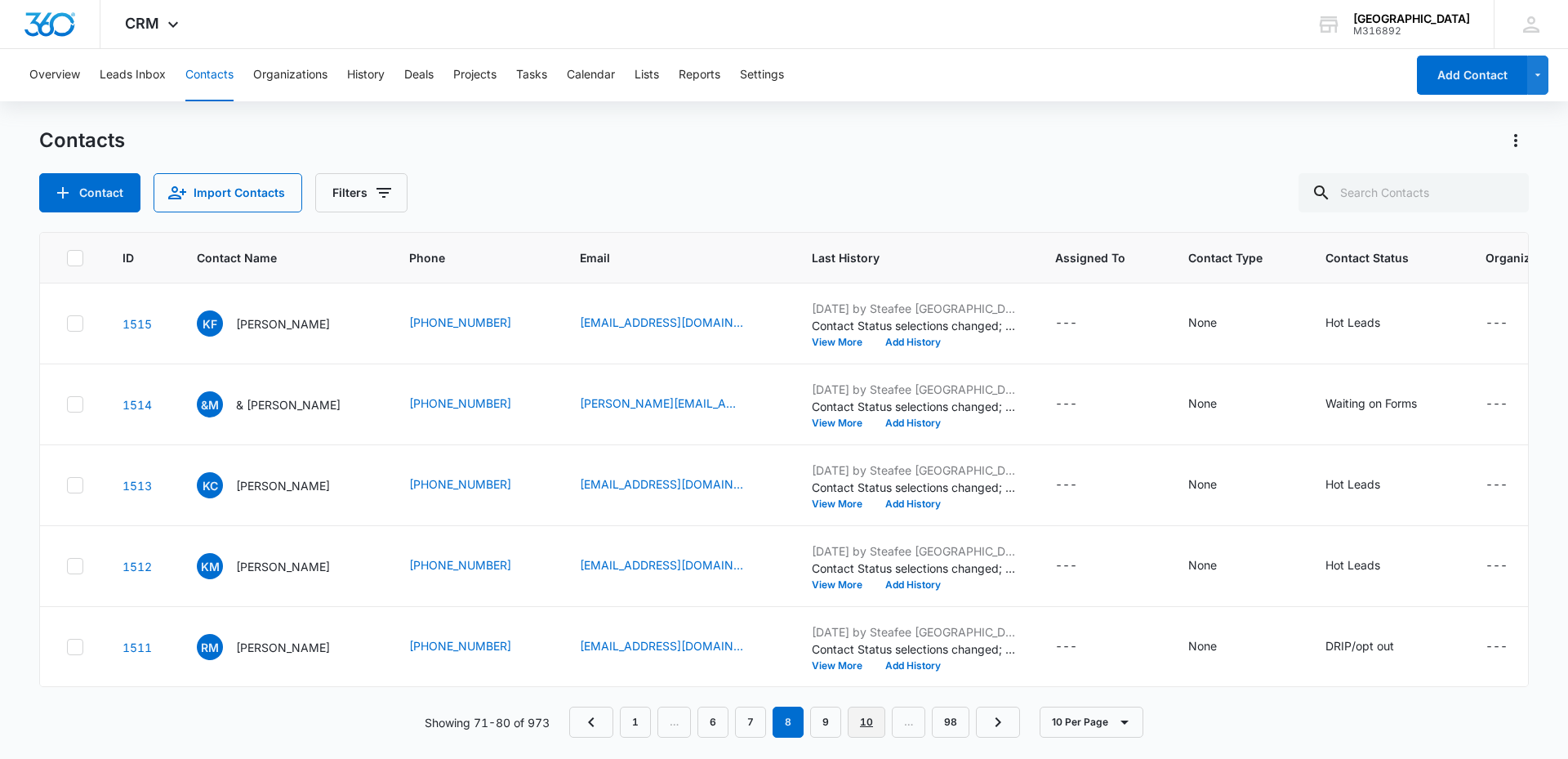
click at [874, 722] on link "10" at bounding box center [867, 721] width 38 height 31
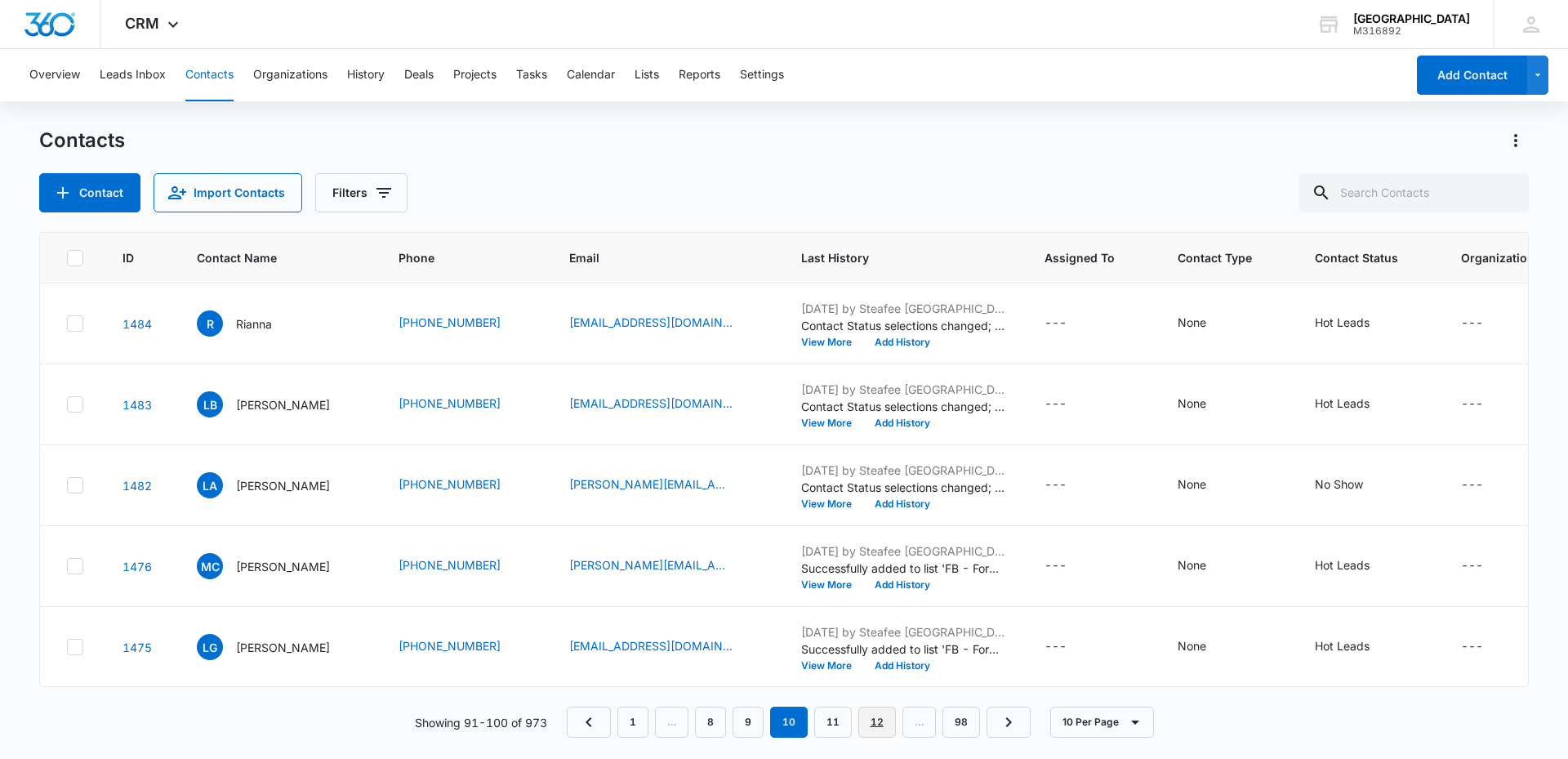
click at [874, 720] on link "12" at bounding box center [877, 721] width 38 height 31
click at [874, 720] on link "14" at bounding box center [887, 721] width 38 height 31
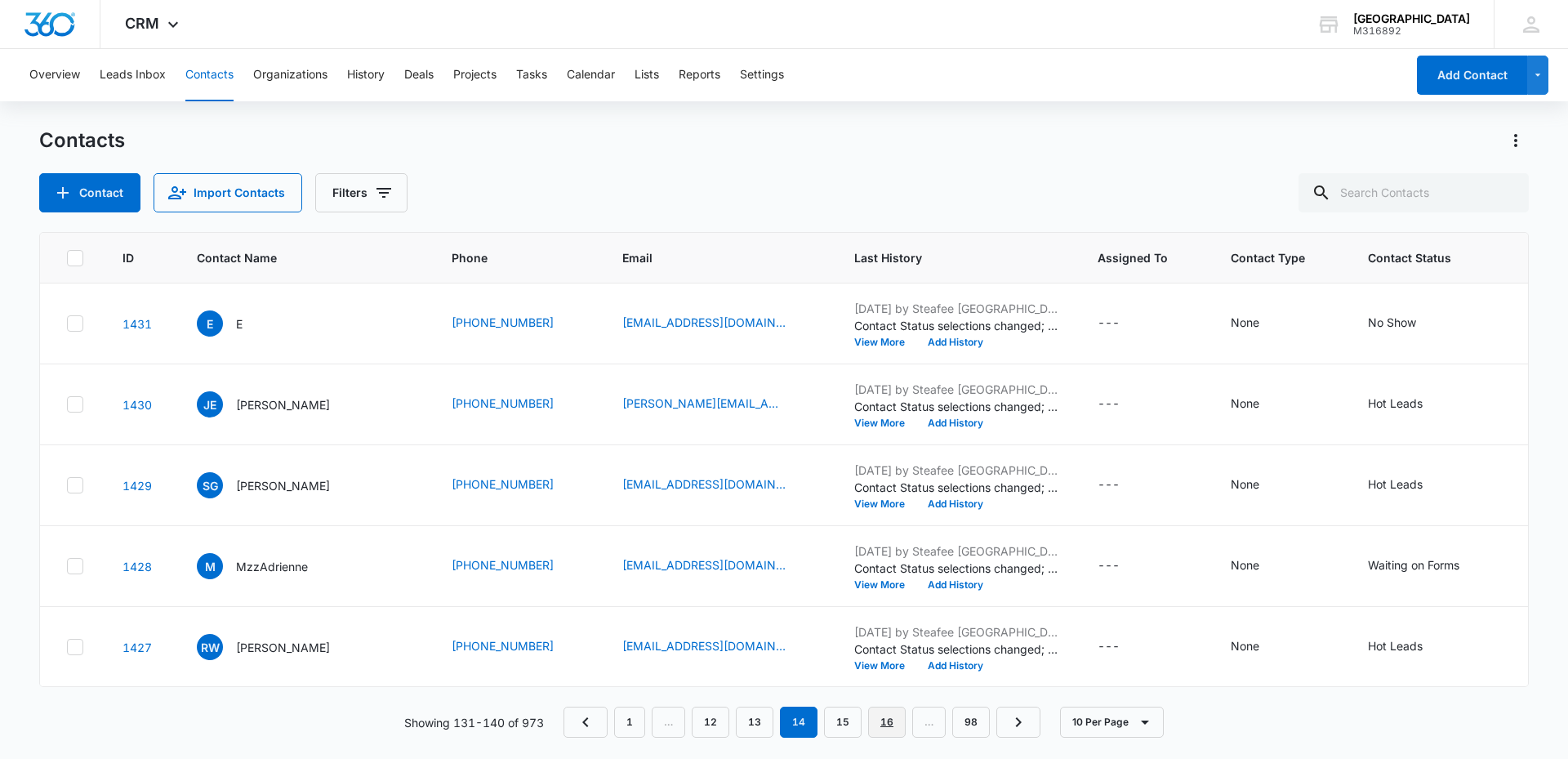
click at [873, 719] on link "16" at bounding box center [887, 721] width 38 height 31
click at [873, 719] on link "18" at bounding box center [887, 721] width 38 height 31
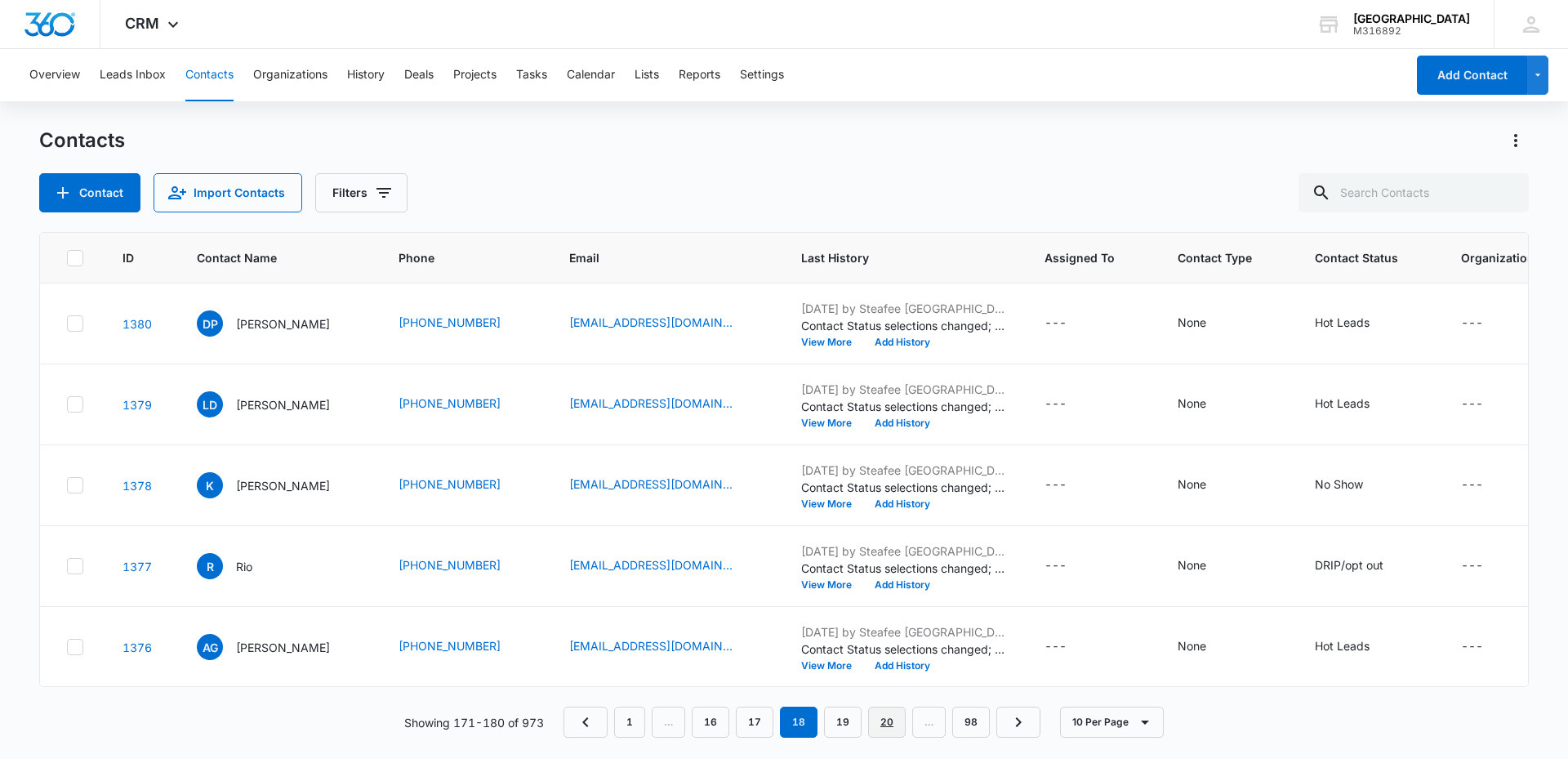
click at [873, 719] on link "20" at bounding box center [887, 721] width 38 height 31
click at [873, 719] on link "22" at bounding box center [887, 721] width 38 height 31
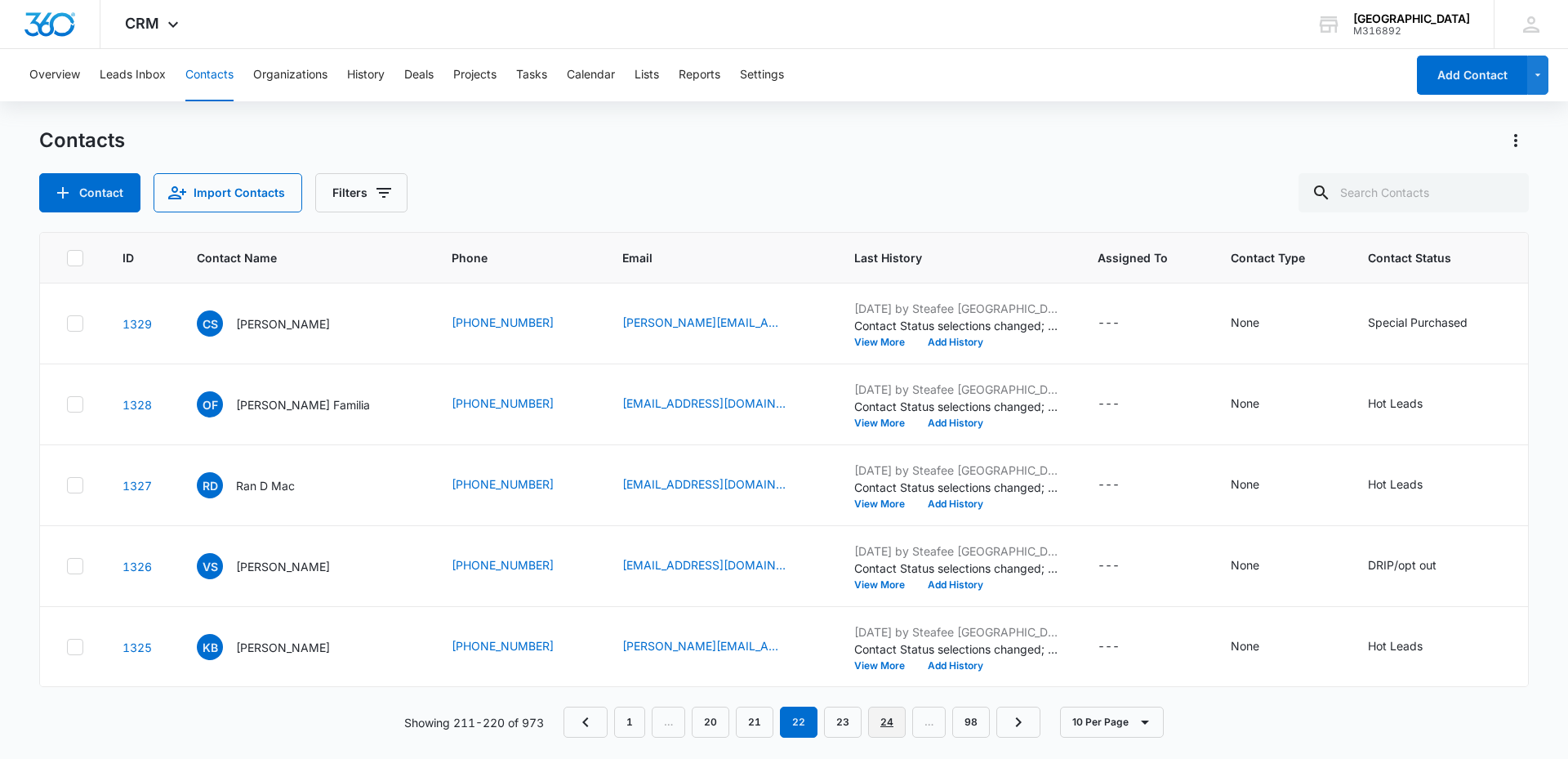
click at [873, 719] on link "24" at bounding box center [887, 721] width 38 height 31
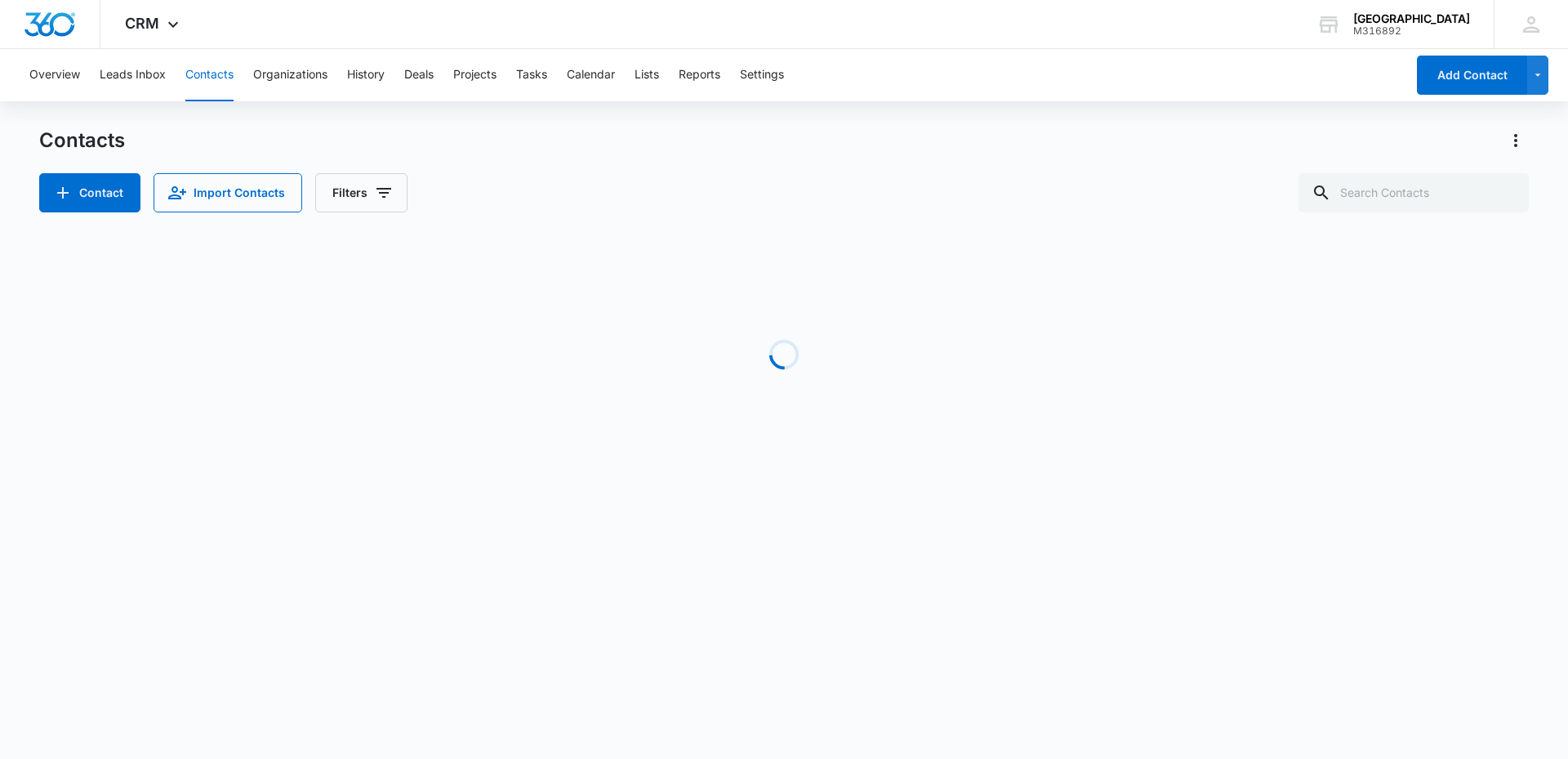
click at [0, 0] on link "26" at bounding box center [0, 0] width 0 height 0
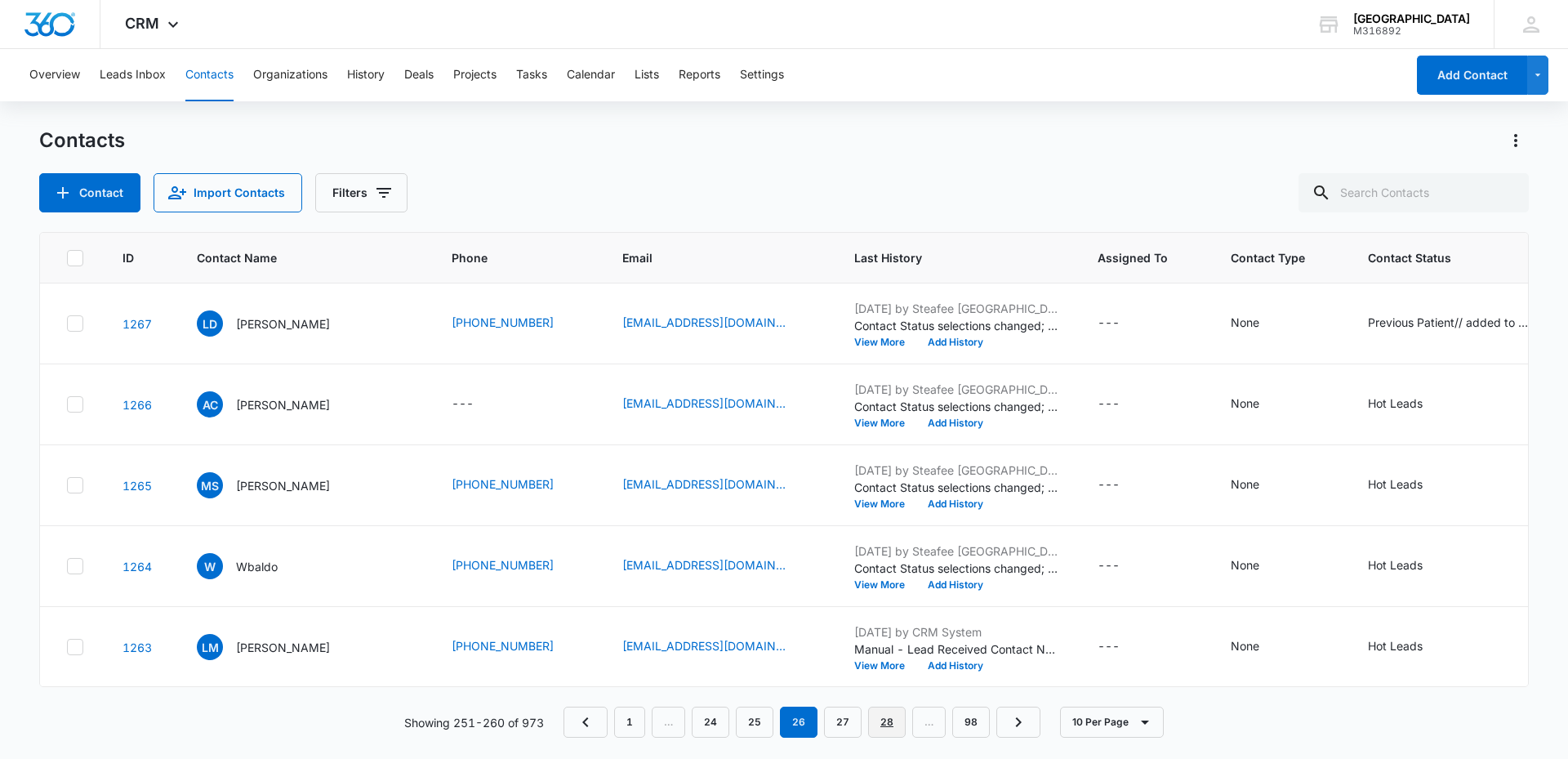
click at [873, 719] on link "28" at bounding box center [887, 721] width 38 height 31
click at [881, 719] on link "30" at bounding box center [887, 721] width 38 height 31
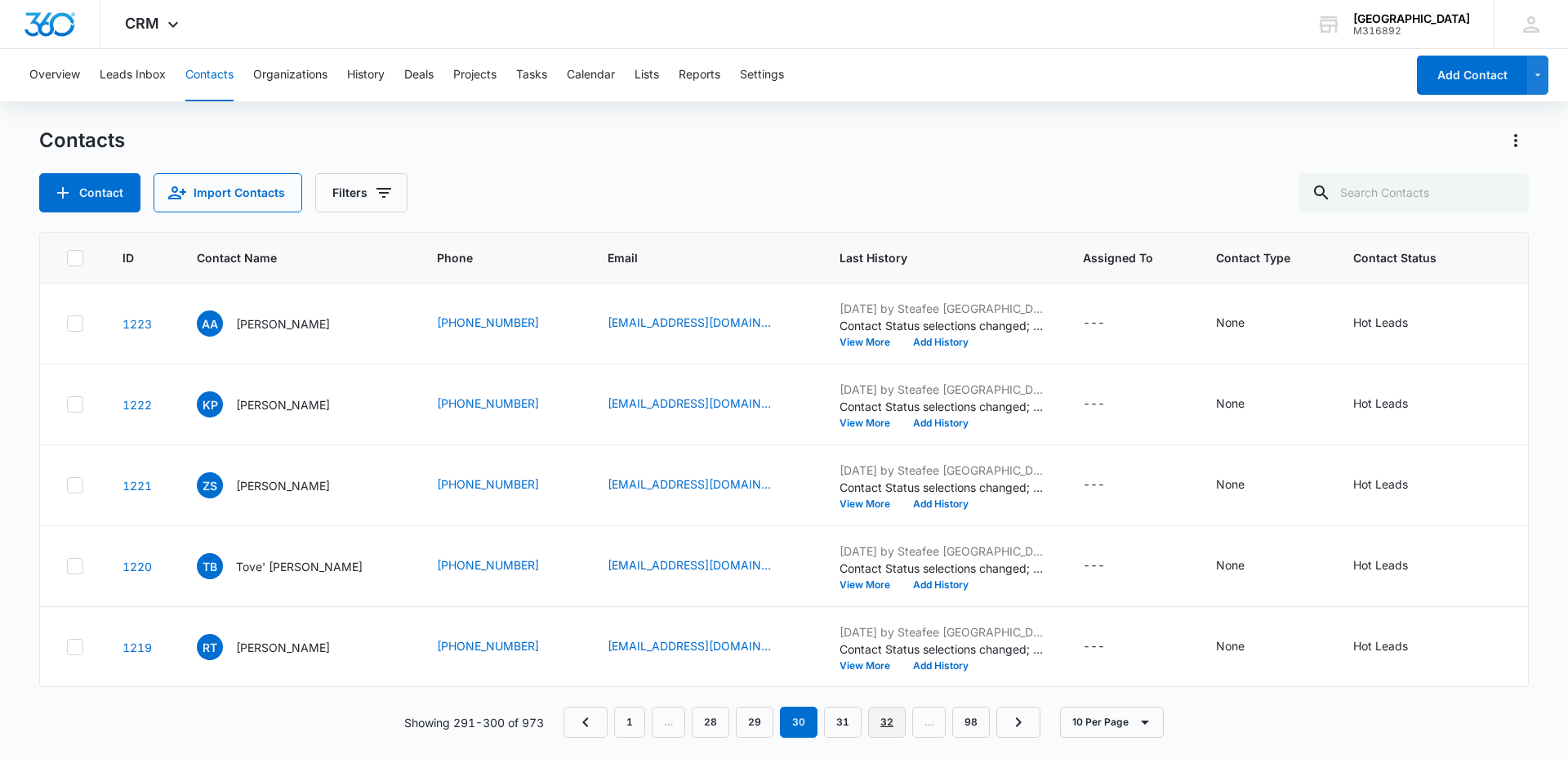
click at [881, 719] on link "32" at bounding box center [887, 721] width 38 height 31
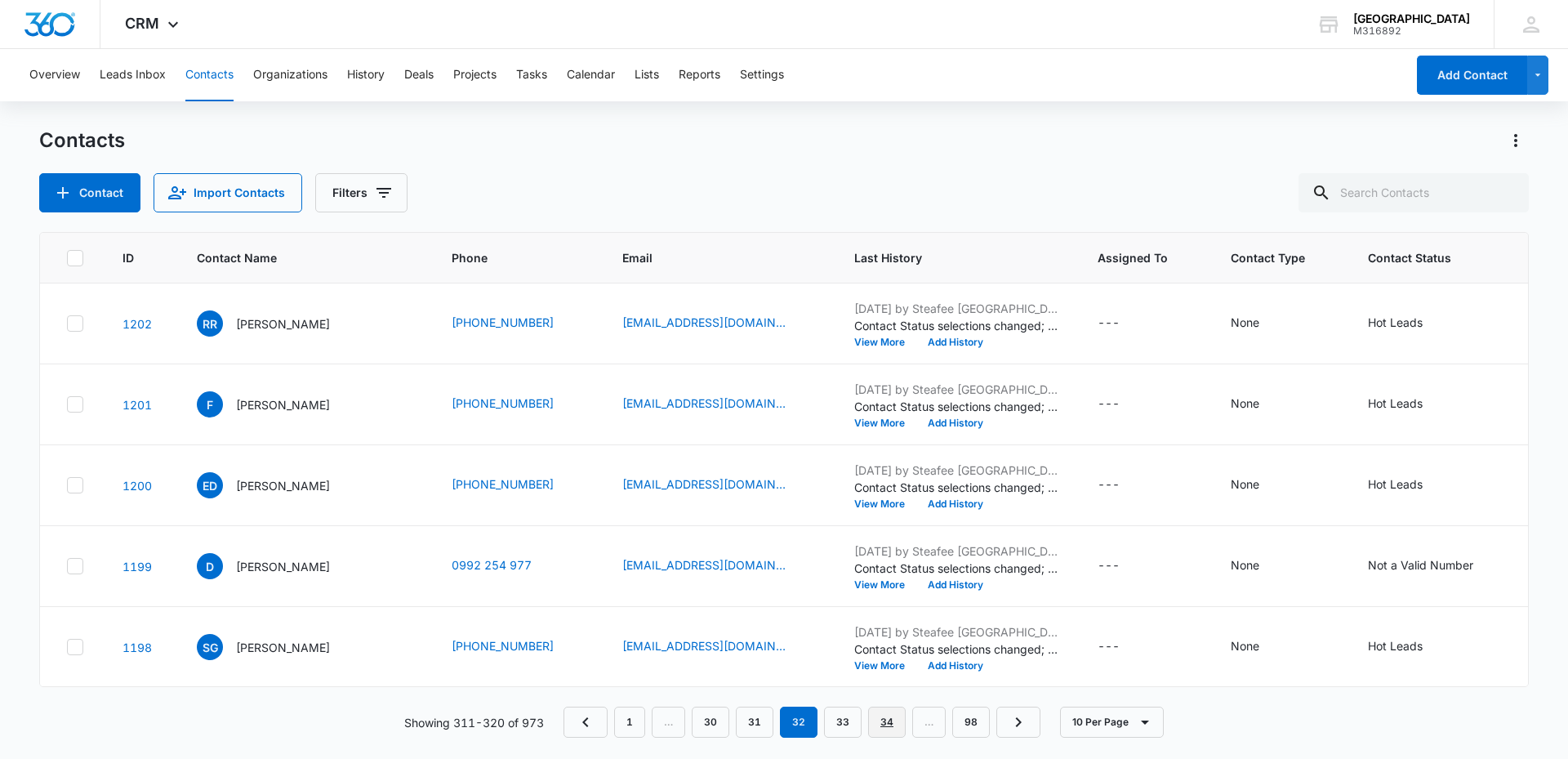
click at [881, 715] on link "34" at bounding box center [887, 721] width 38 height 31
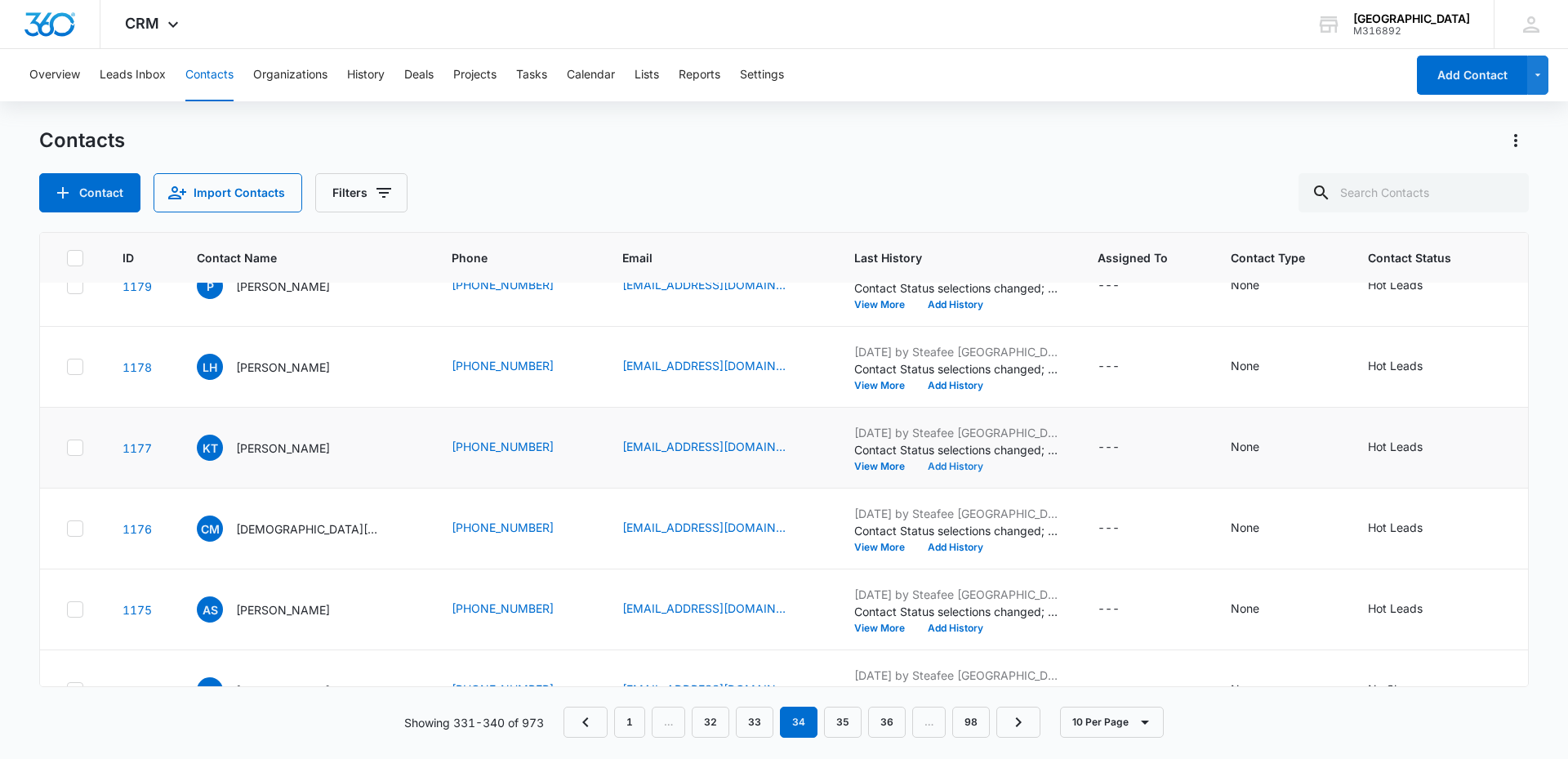
scroll to position [245, 0]
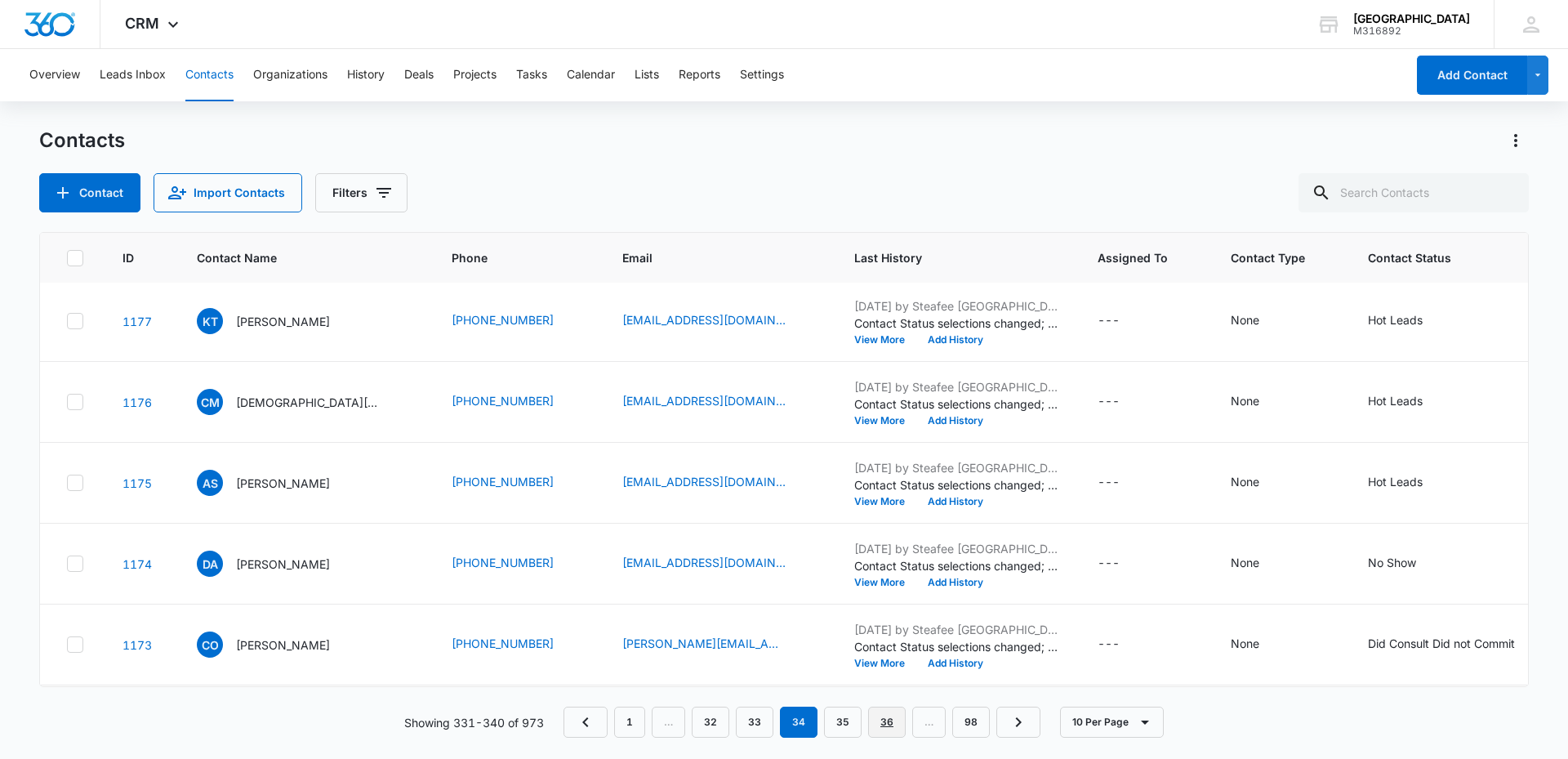
click at [882, 724] on link "36" at bounding box center [887, 721] width 38 height 31
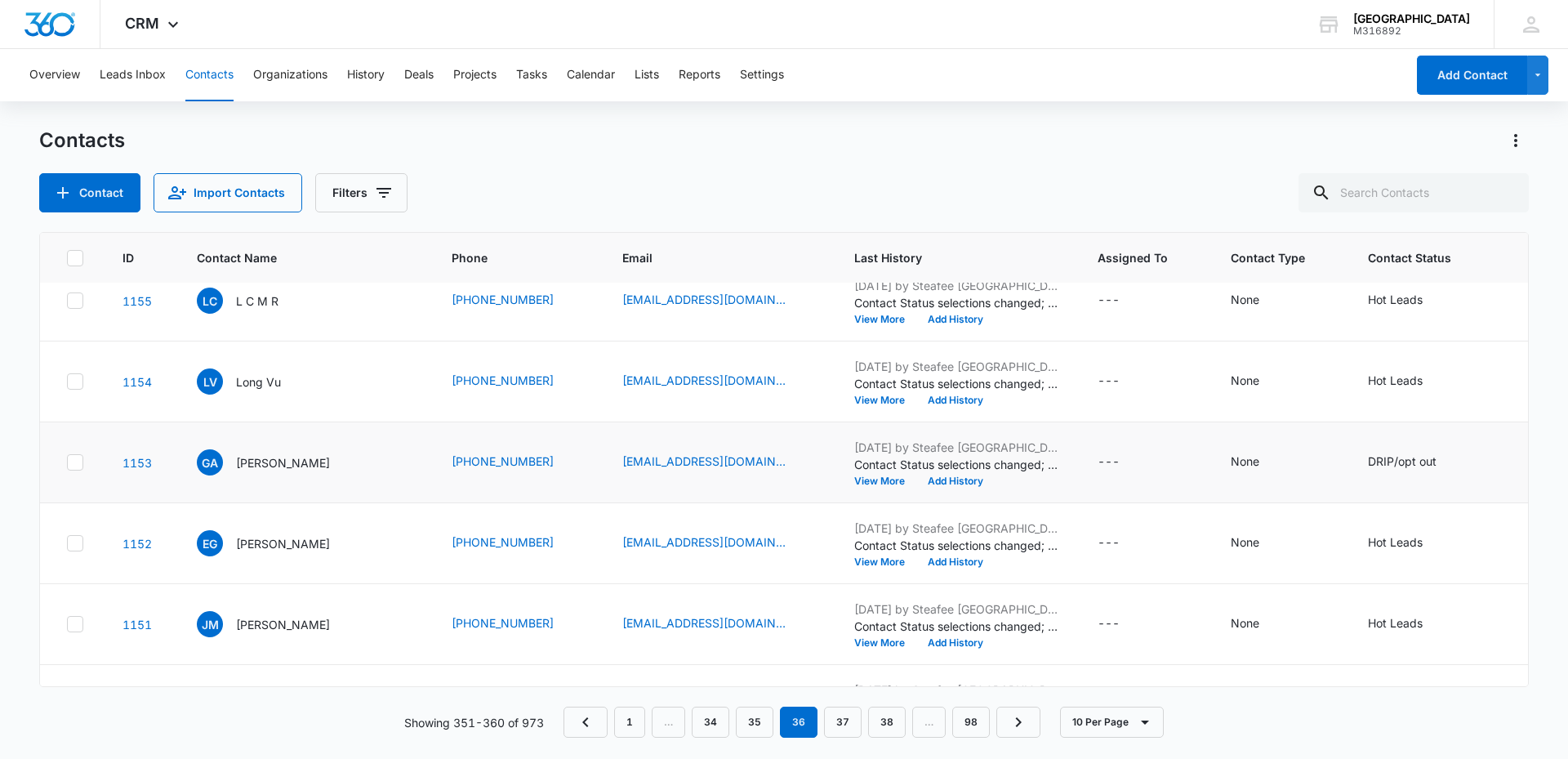
scroll to position [417, 0]
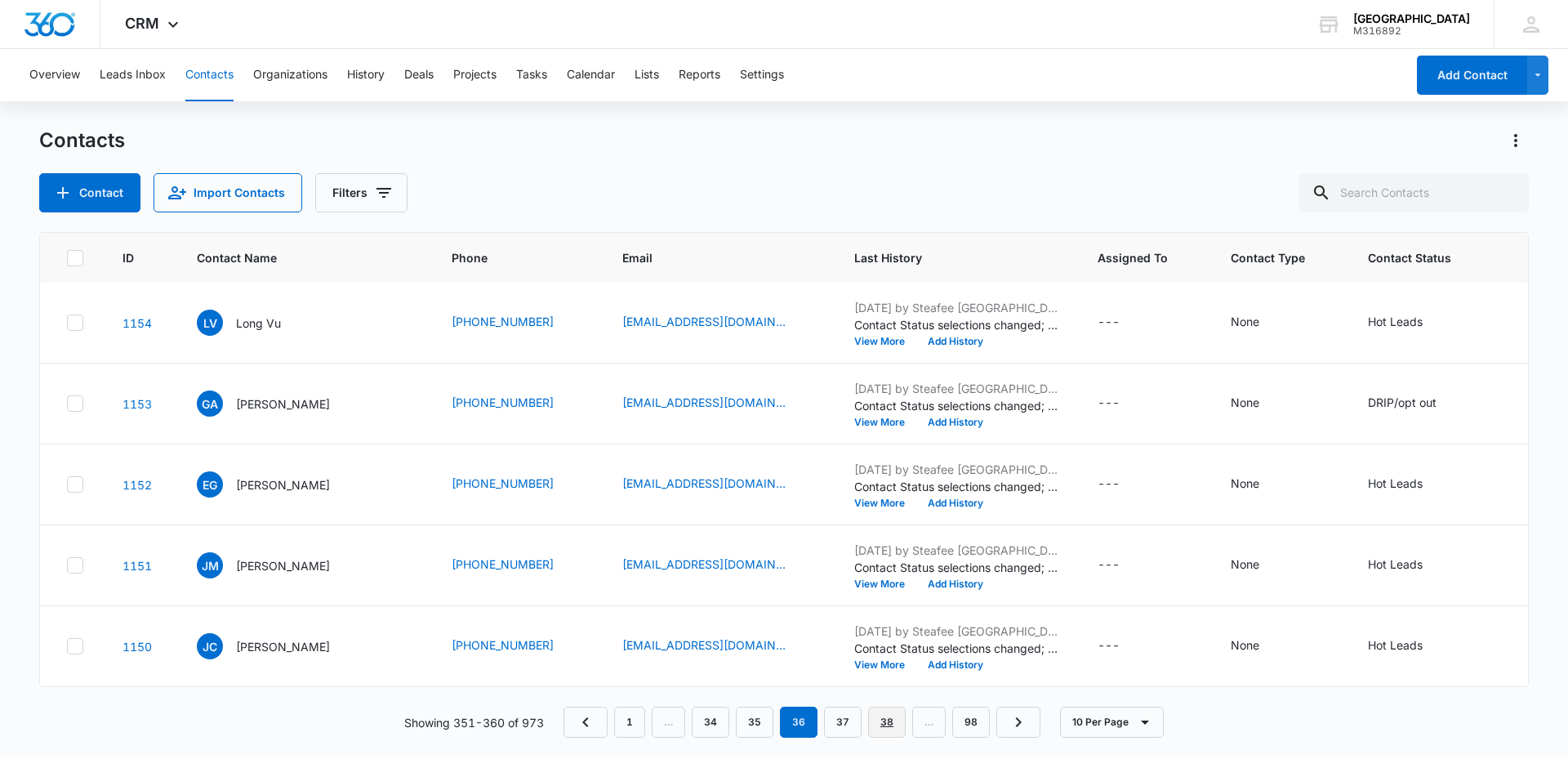
click at [884, 717] on link "38" at bounding box center [887, 721] width 38 height 31
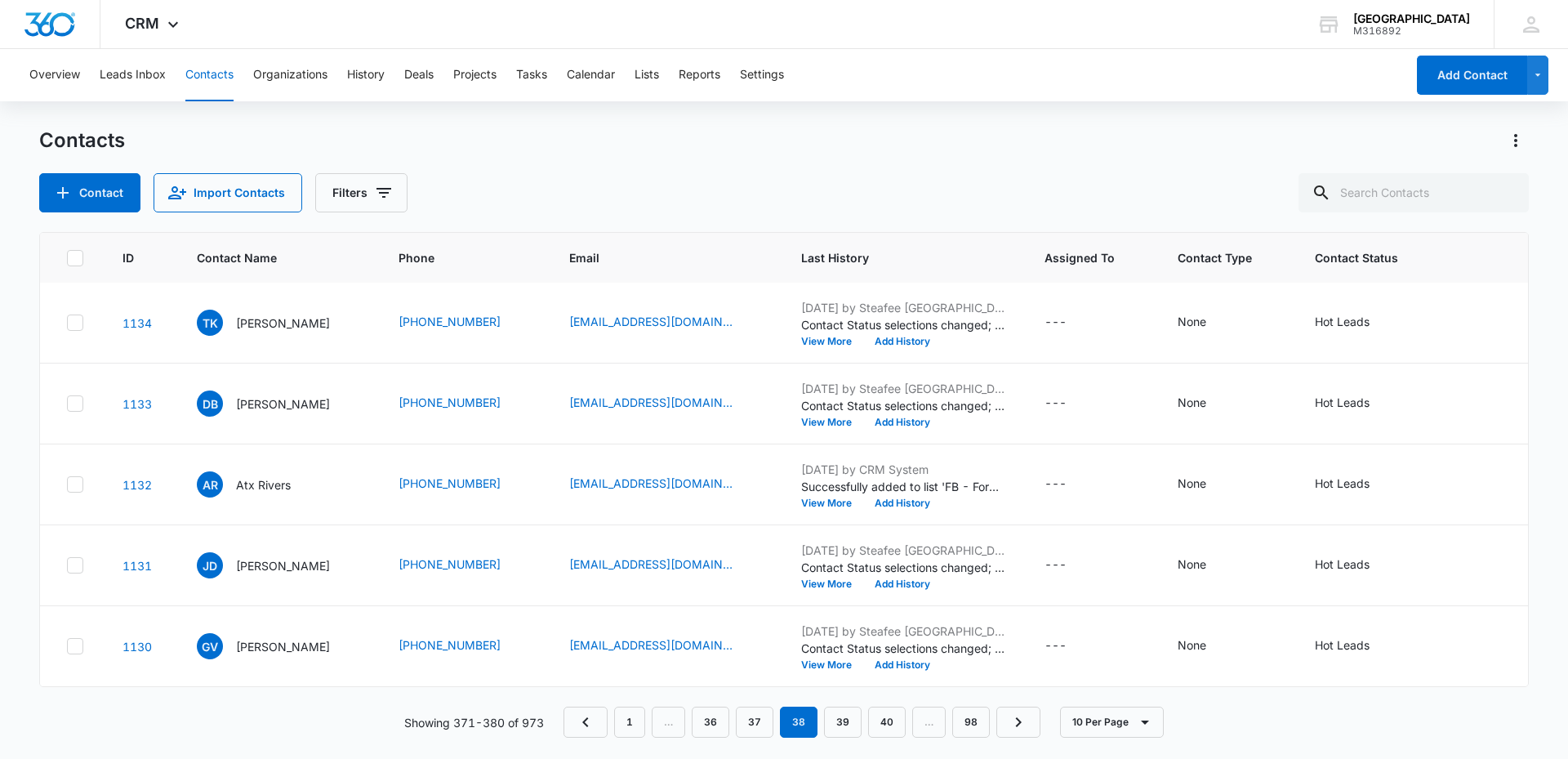
scroll to position [0, 0]
click at [885, 715] on link "40" at bounding box center [887, 721] width 38 height 31
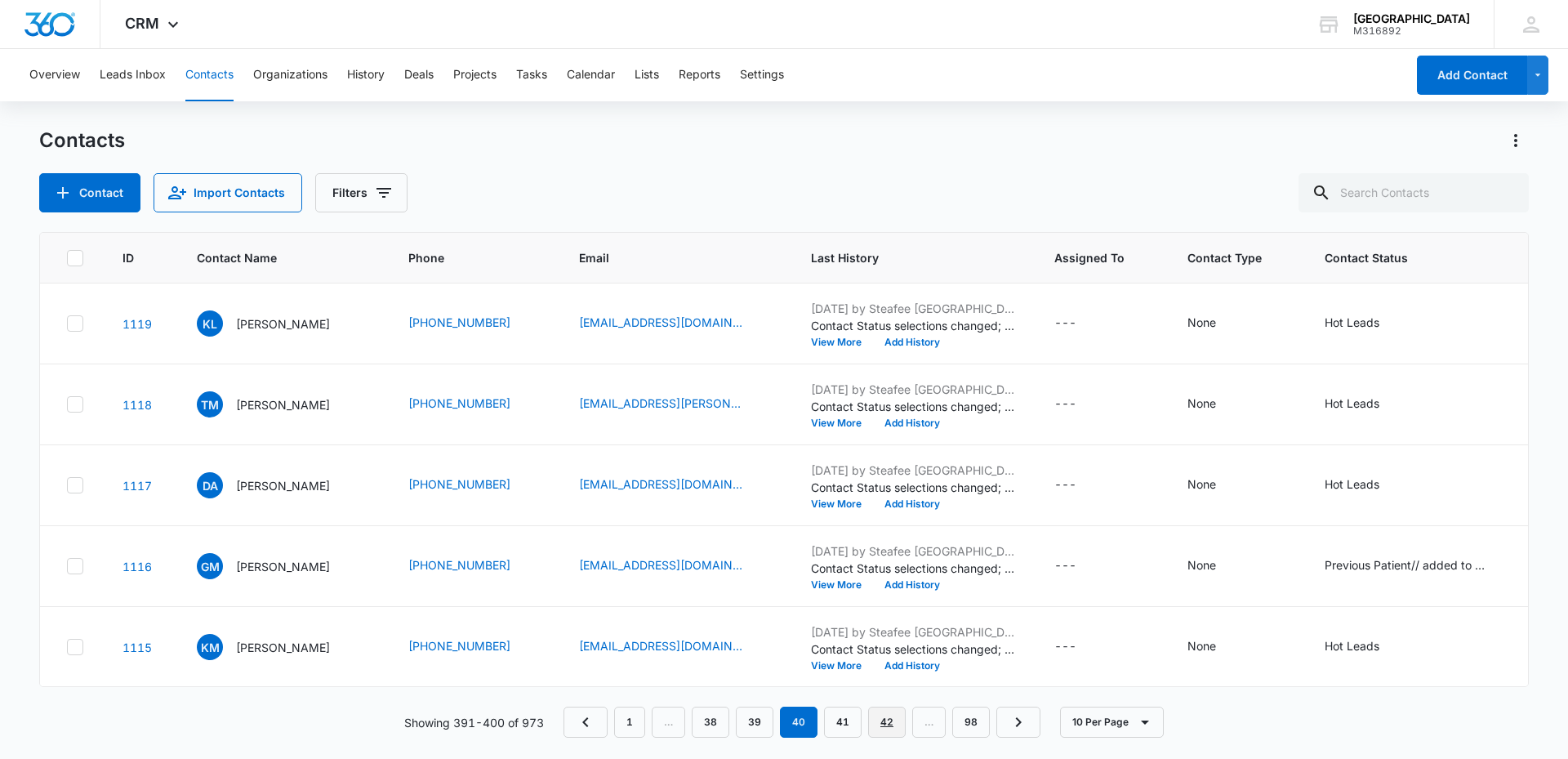
click at [885, 714] on link "42" at bounding box center [887, 721] width 38 height 31
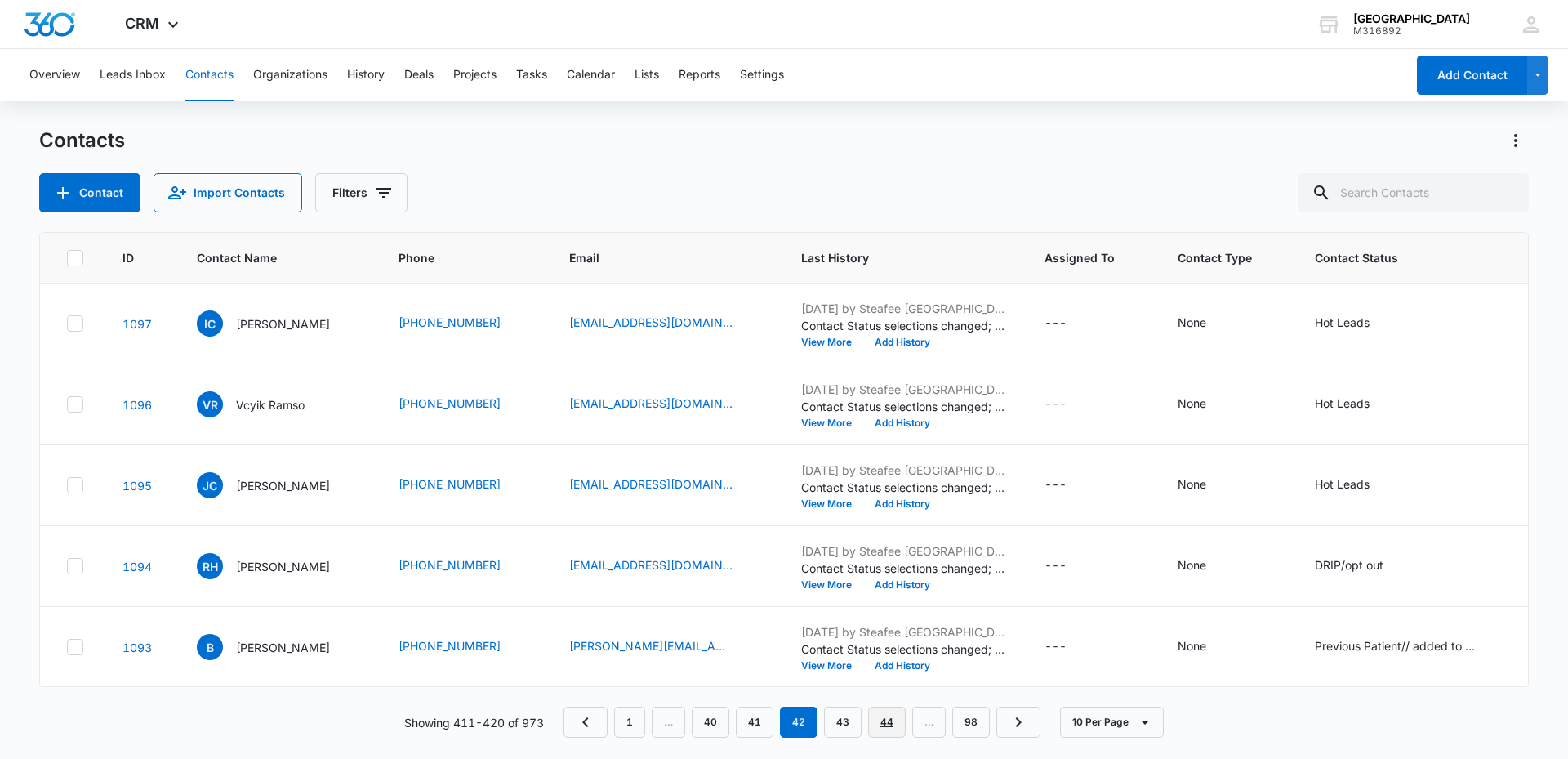
click at [885, 714] on link "44" at bounding box center [887, 721] width 38 height 31
click at [886, 709] on link "46" at bounding box center [887, 721] width 38 height 31
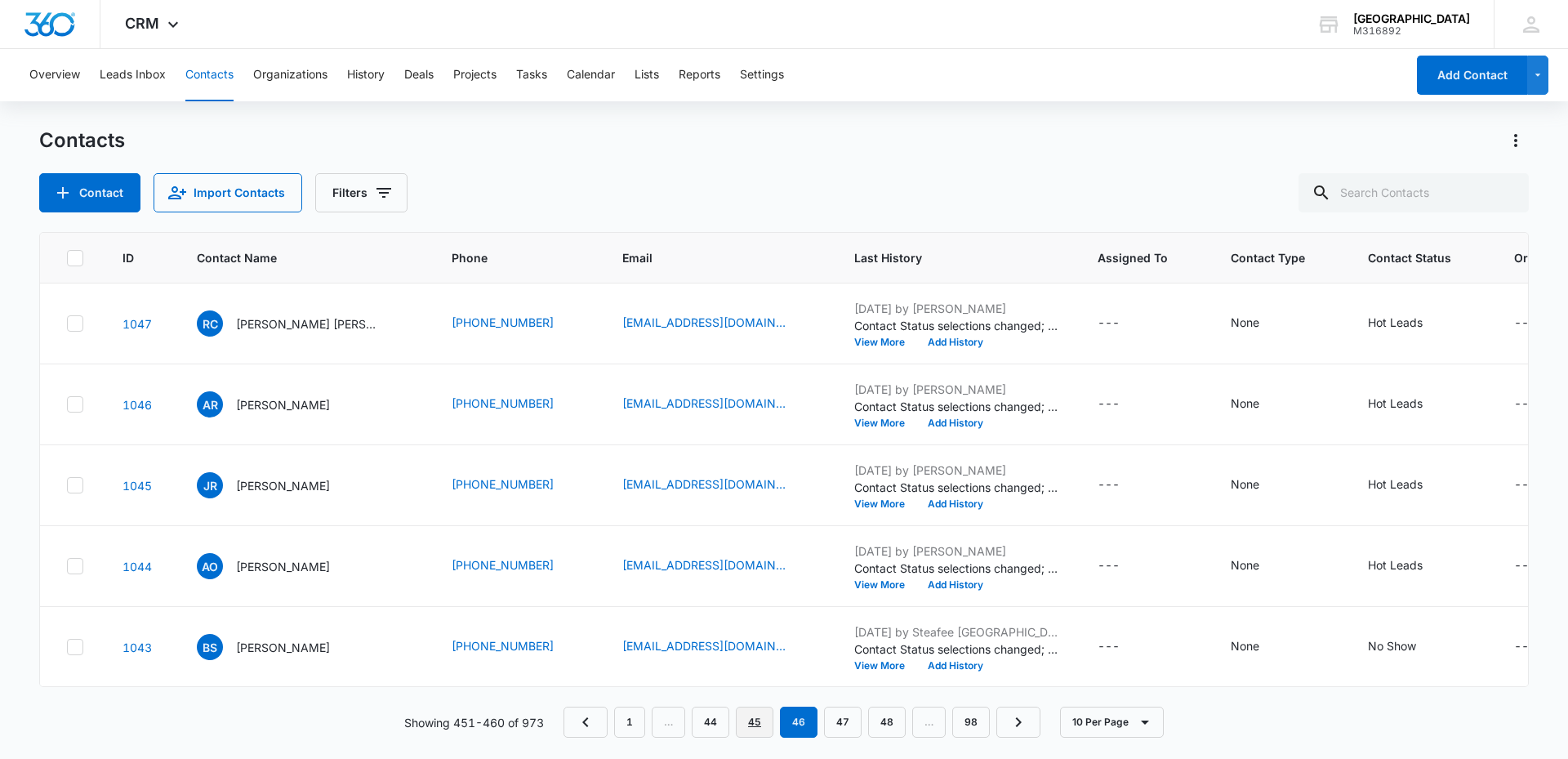
click at [759, 722] on link "45" at bounding box center [755, 721] width 38 height 31
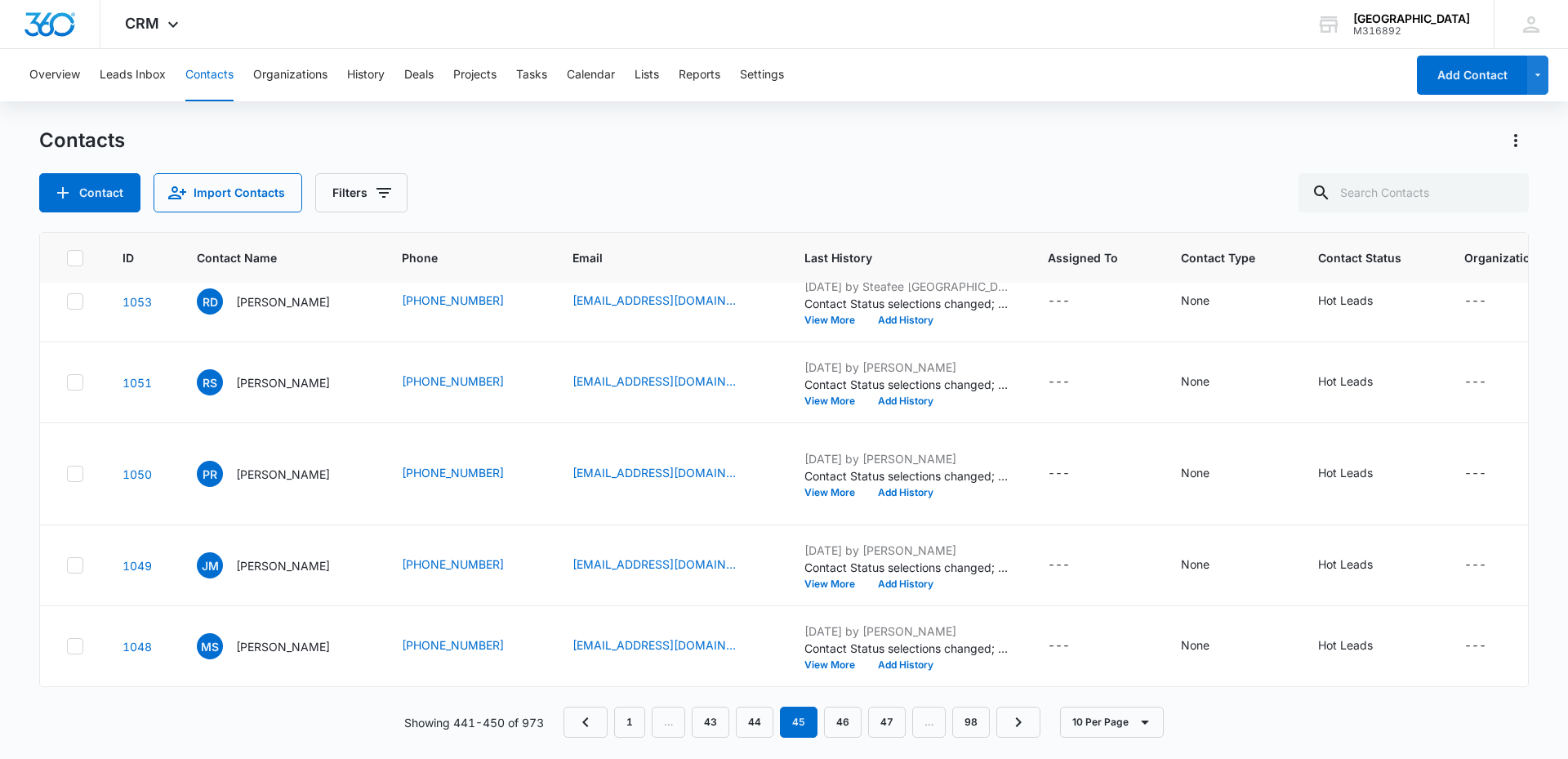
scroll to position [490, 0]
click at [760, 724] on link "44" at bounding box center [755, 721] width 38 height 31
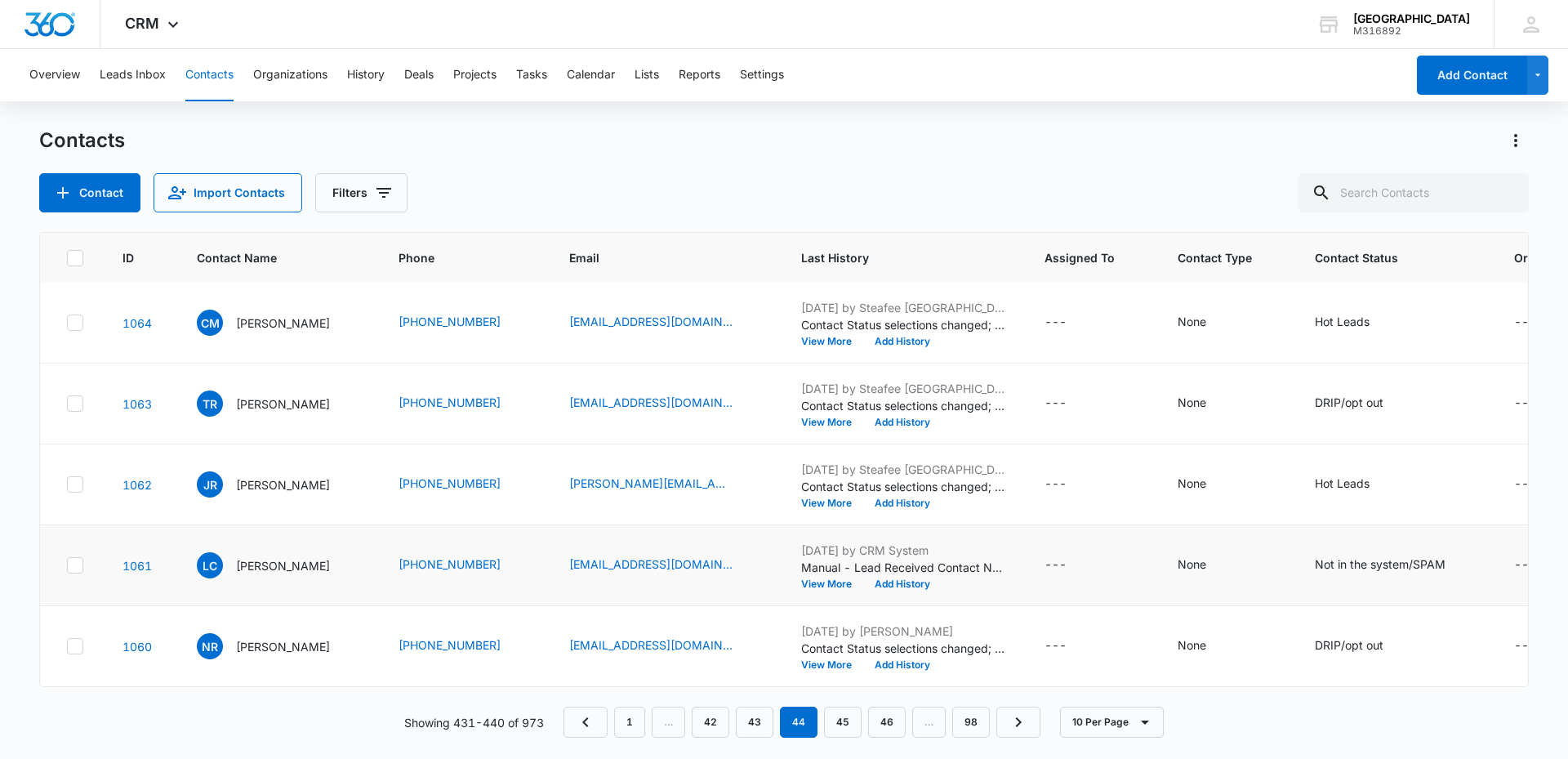
scroll to position [417, 0]
click at [1514, 145] on icon "Actions" at bounding box center [1516, 141] width 20 height 20
click at [902, 172] on div "Contacts Choose Columns Import Contacts Export All Contacts Customize Contacts …" at bounding box center [784, 170] width 1490 height 85
click at [684, 63] on button "Reports" at bounding box center [700, 75] width 42 height 52
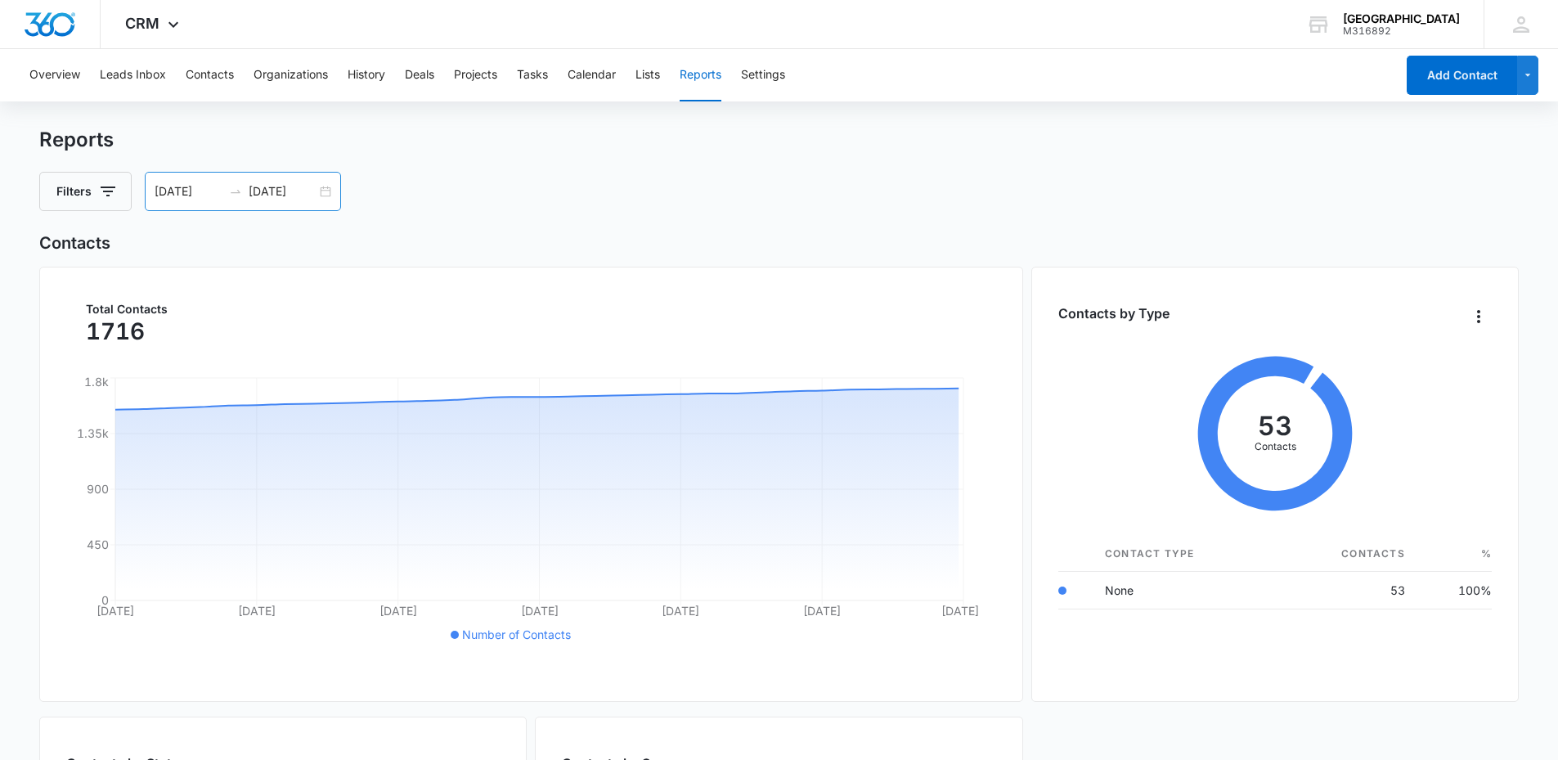
click at [209, 191] on input "08/17/2025" at bounding box center [189, 191] width 68 height 18
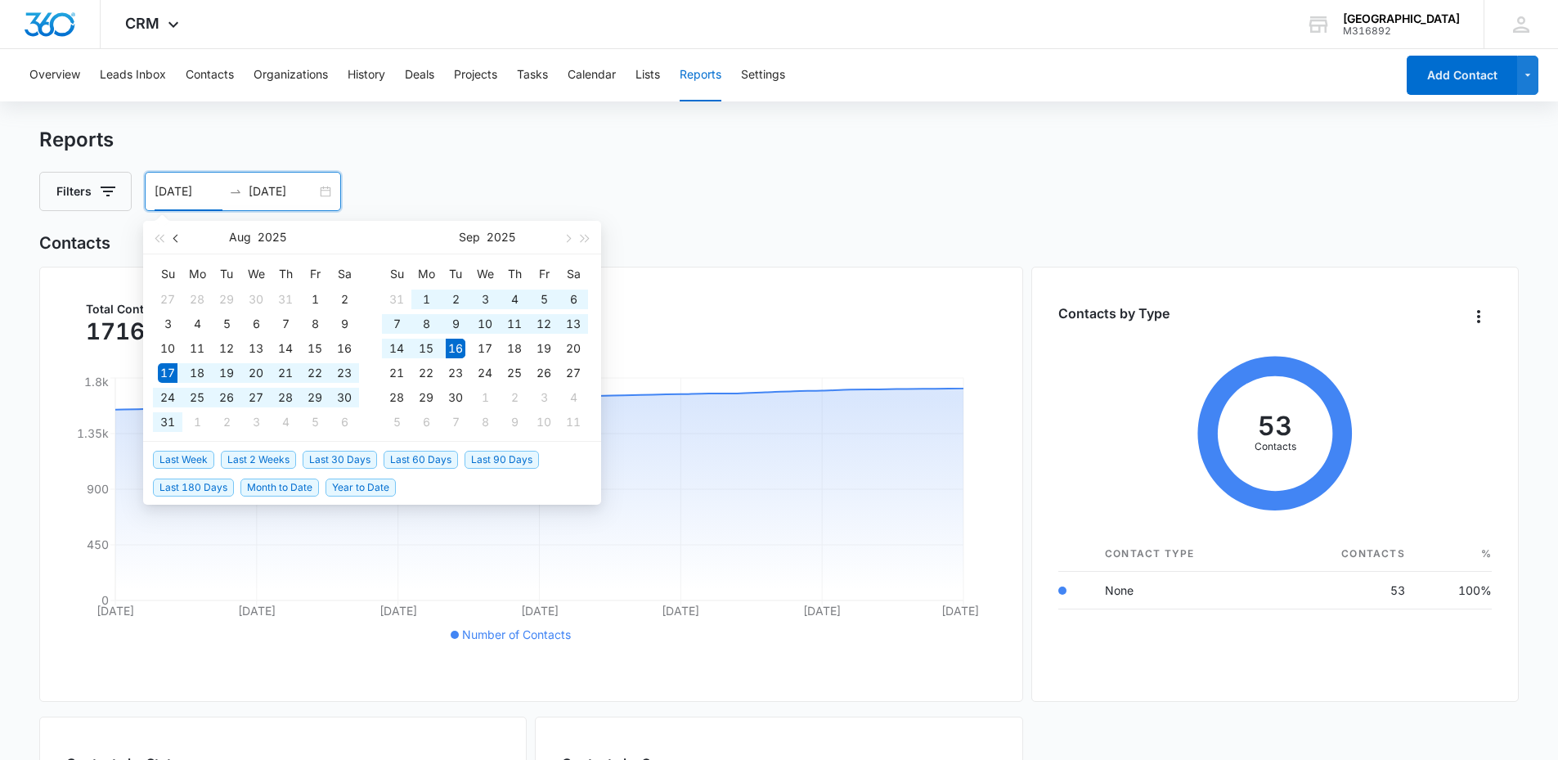
click at [173, 236] on button "button" at bounding box center [177, 237] width 18 height 33
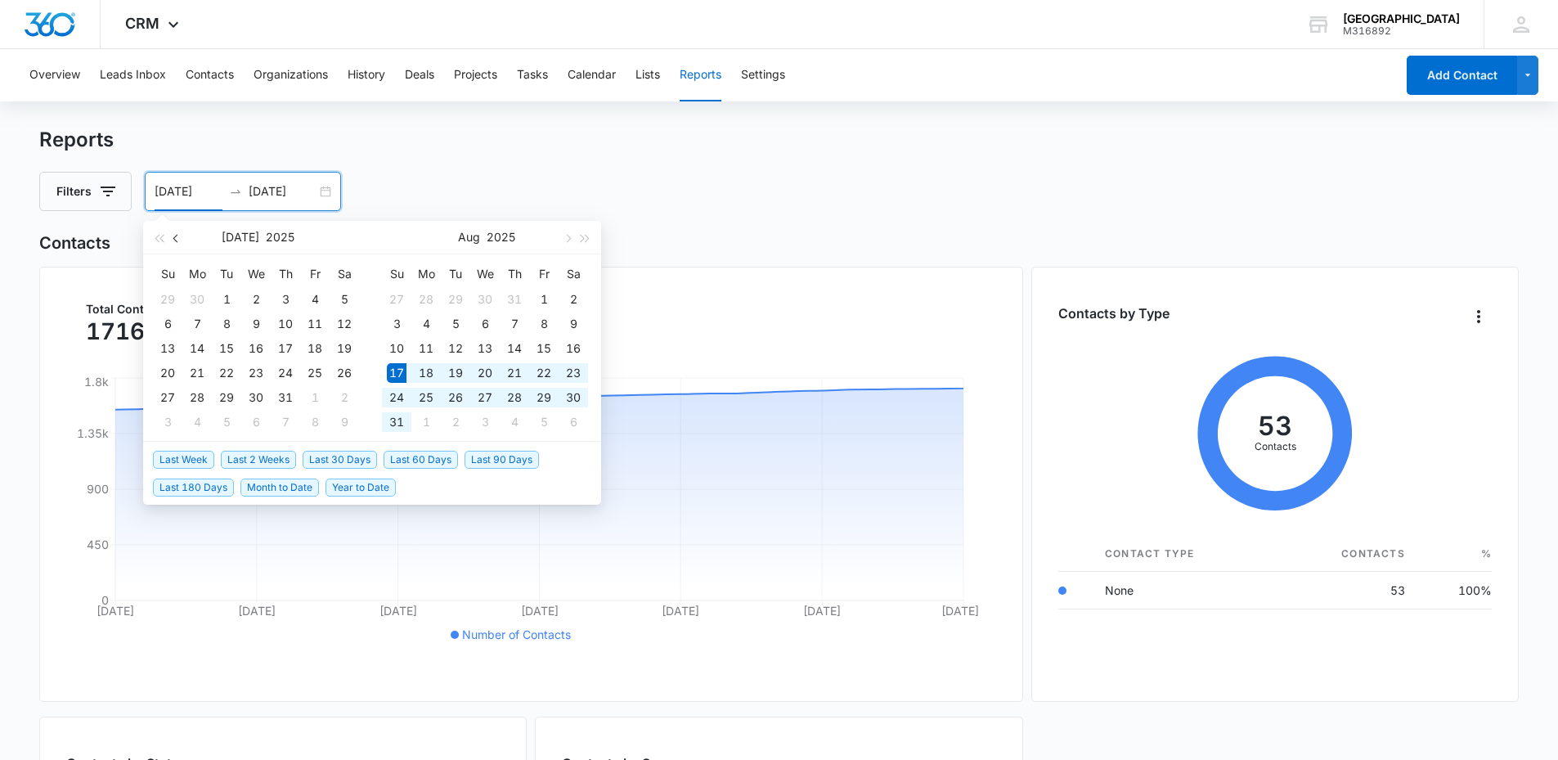
click at [173, 236] on button "button" at bounding box center [177, 237] width 18 height 33
type input "06/24/2025"
click at [228, 376] on div "24" at bounding box center [227, 373] width 20 height 20
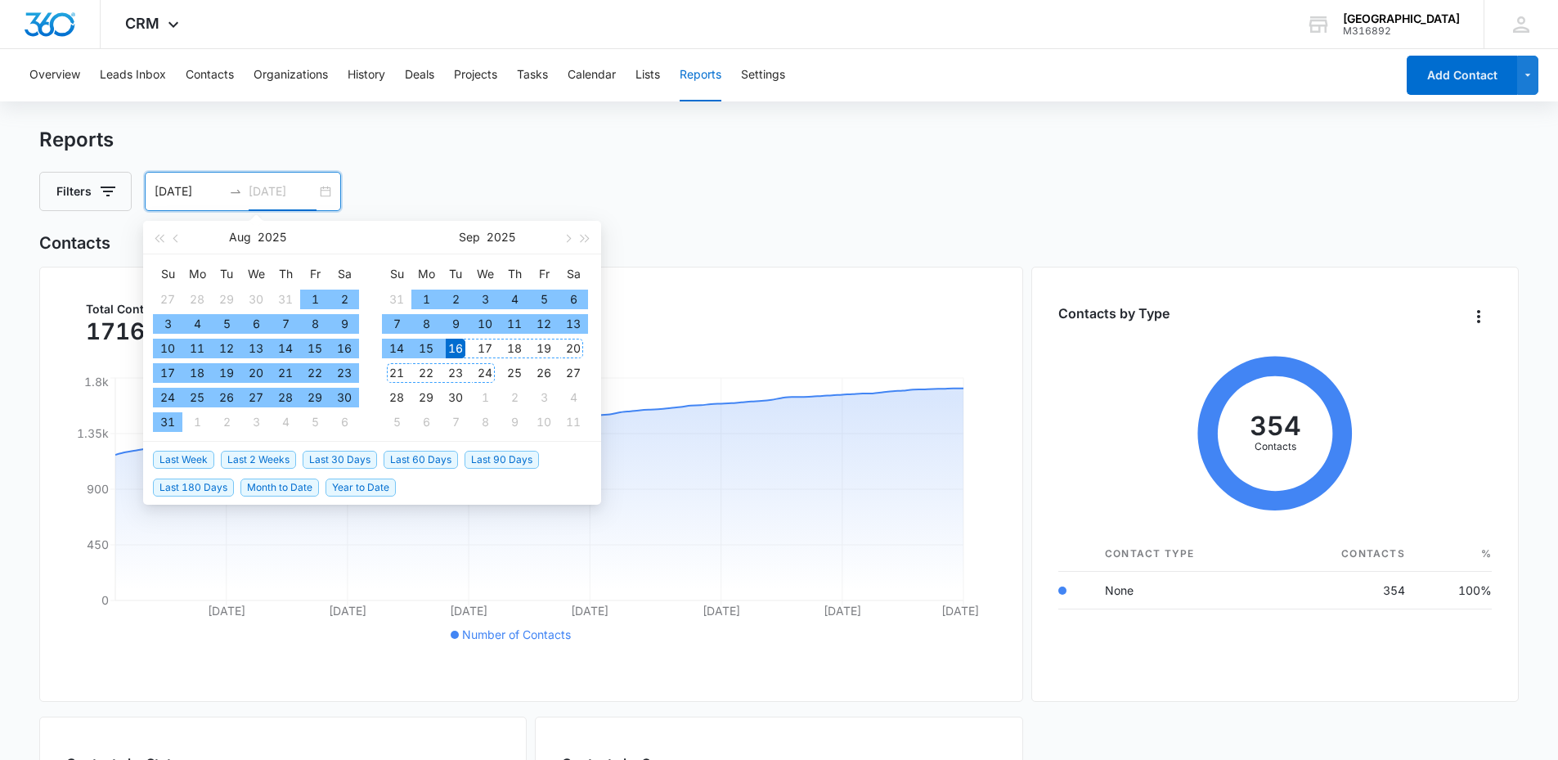
type input "09/16/2025"
click at [460, 348] on div "16" at bounding box center [456, 349] width 20 height 20
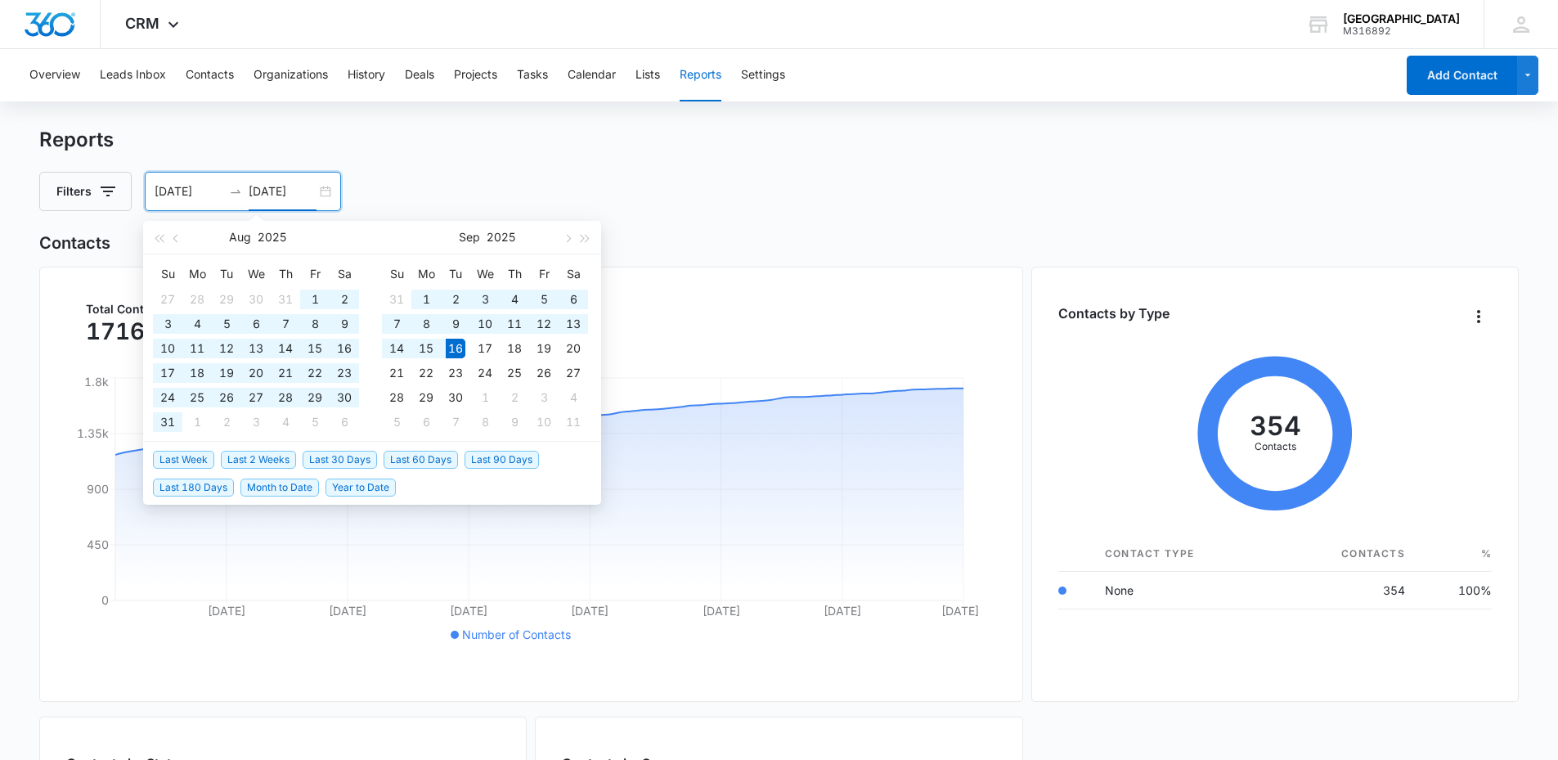
click at [743, 242] on h2 "Contacts" at bounding box center [779, 243] width 1480 height 25
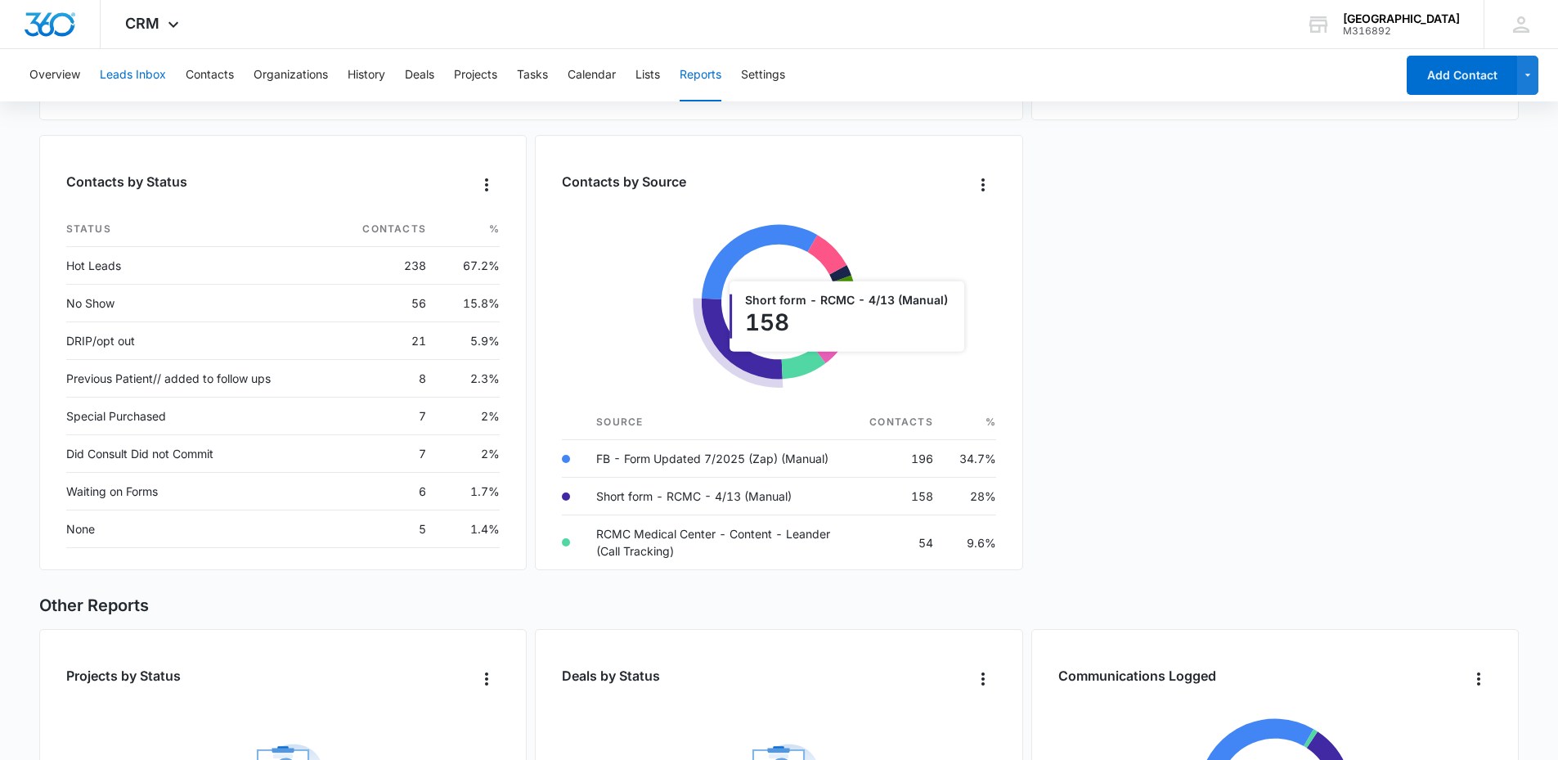
click at [119, 71] on button "Leads Inbox" at bounding box center [133, 75] width 66 height 52
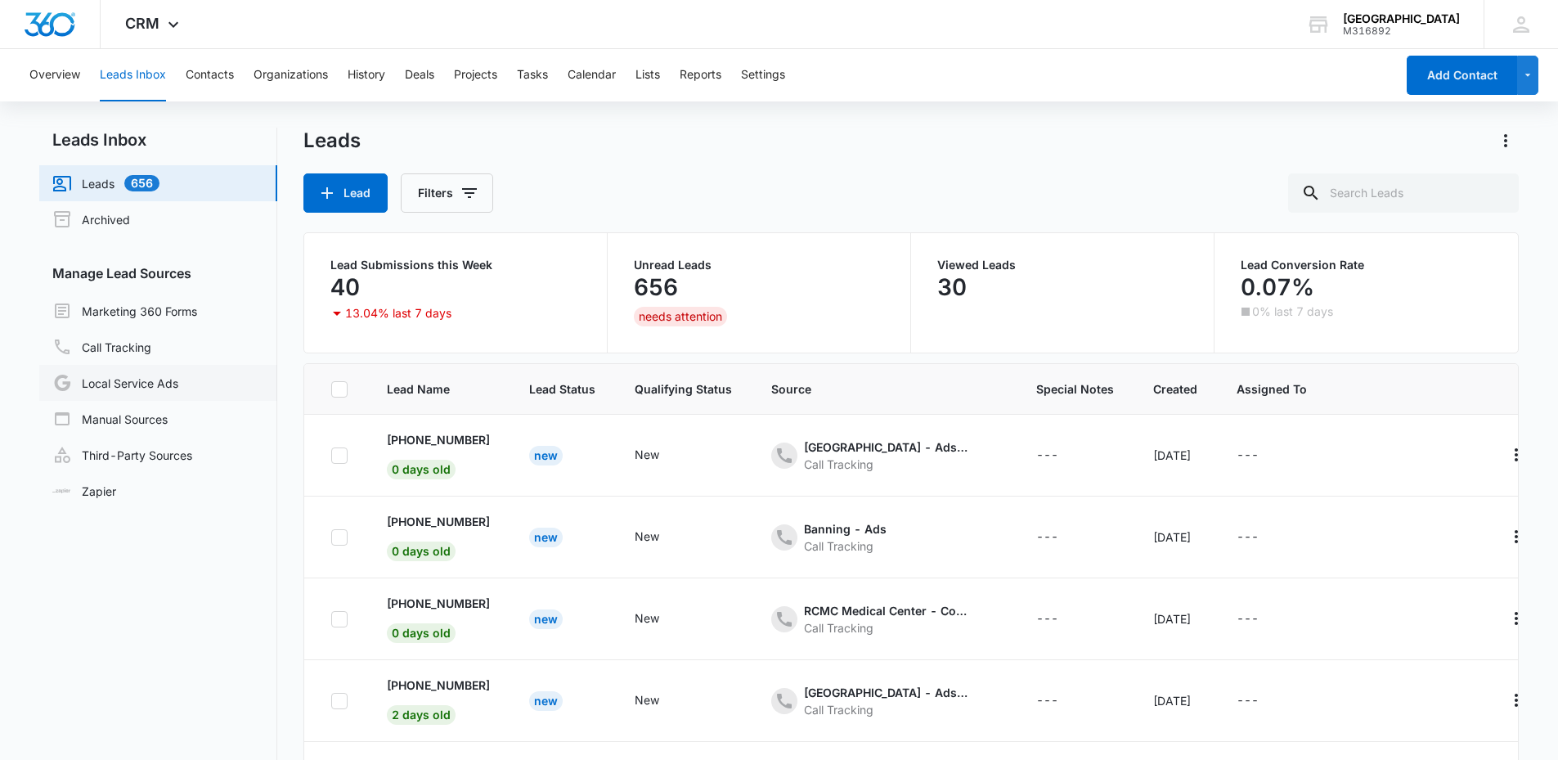
click at [126, 388] on link "Local Service Ads" at bounding box center [115, 383] width 126 height 20
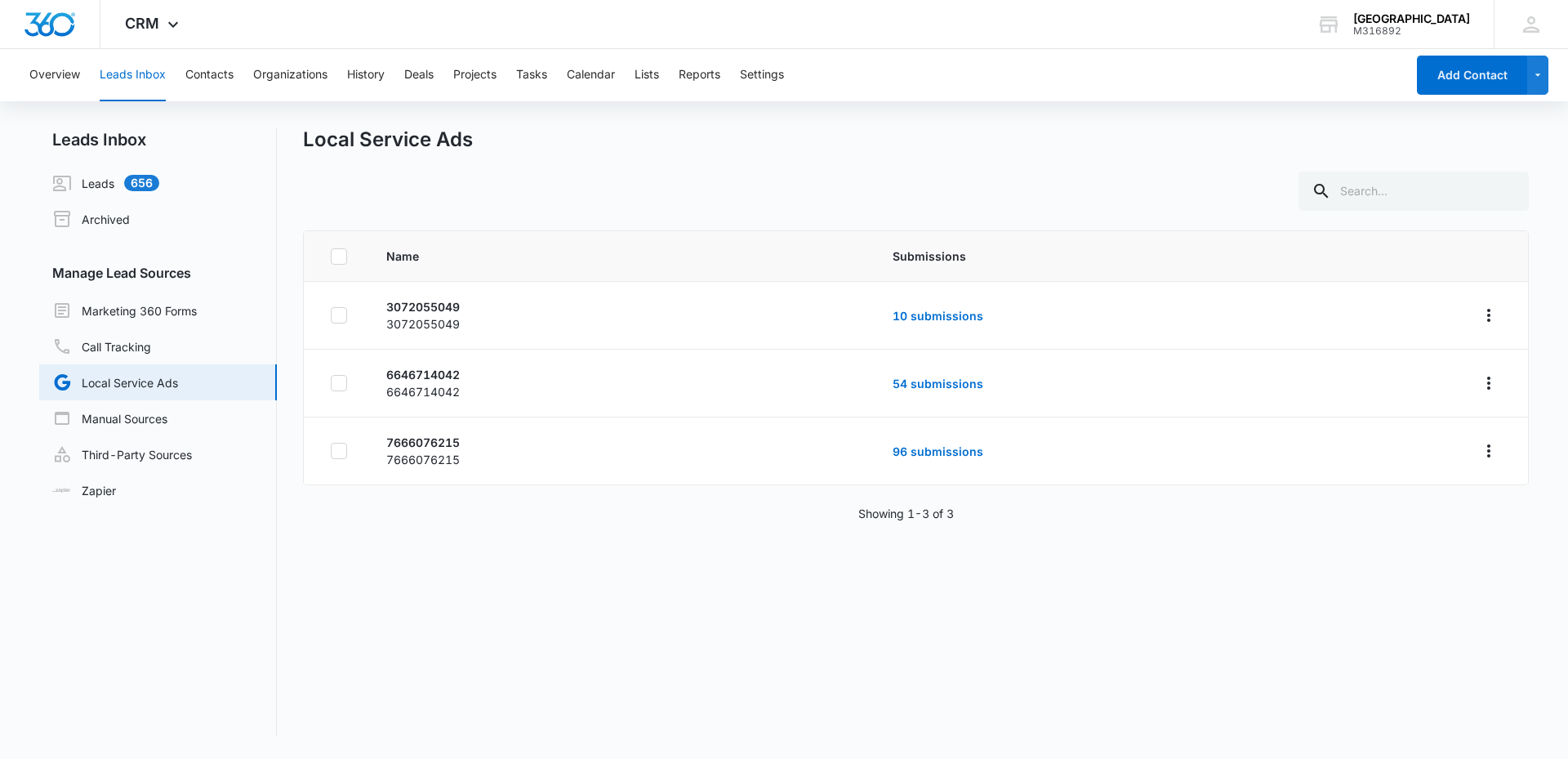
click at [1297, 276] on th "Submissions" at bounding box center [1165, 256] width 583 height 51
